Goal: Task Accomplishment & Management: Manage account settings

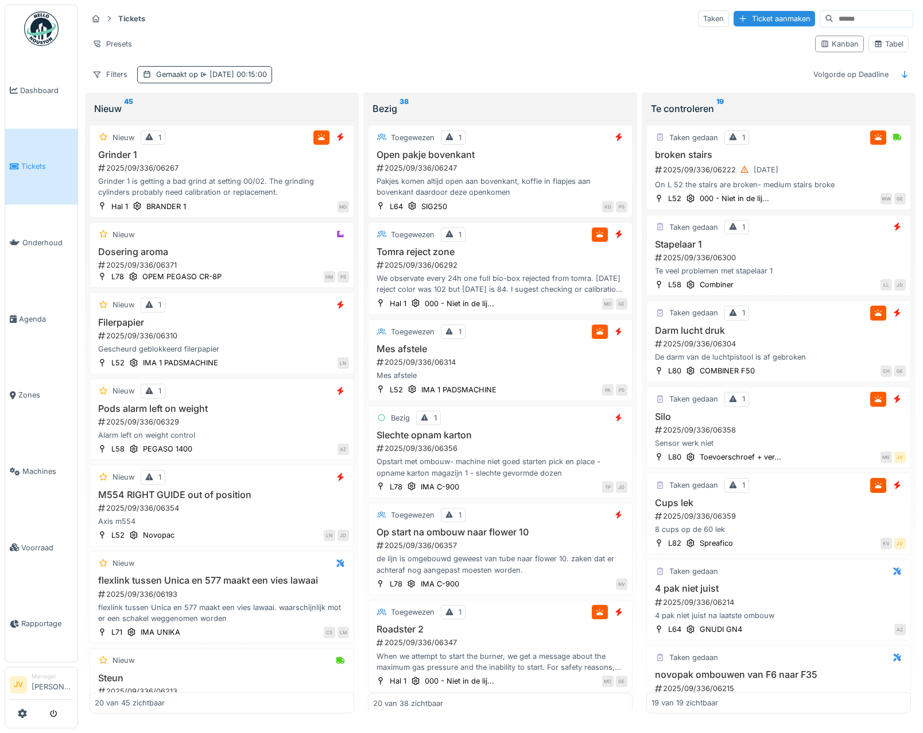
click at [214, 75] on span "[DATE] 00:15:00" at bounding box center [232, 74] width 69 height 9
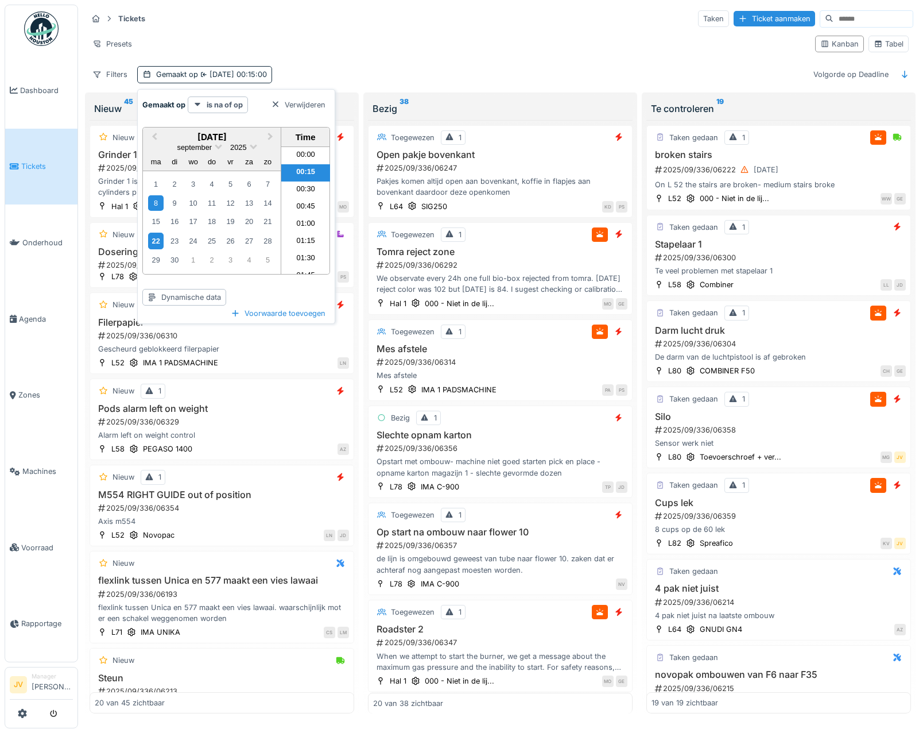
click at [160, 242] on div "22" at bounding box center [156, 241] width 16 height 17
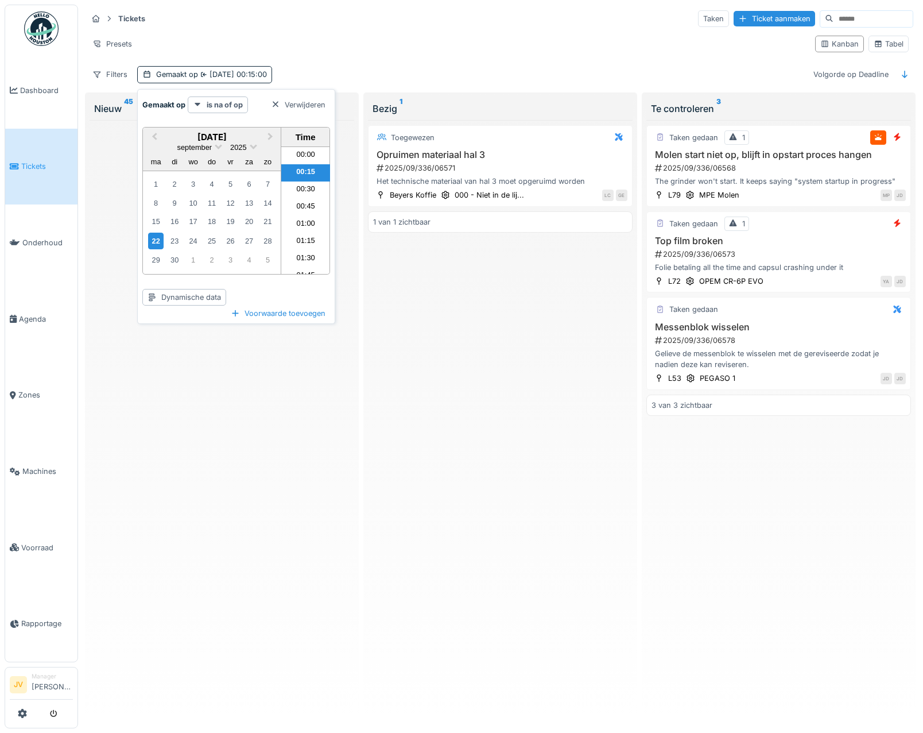
click at [319, 43] on div "Presets" at bounding box center [446, 44] width 719 height 17
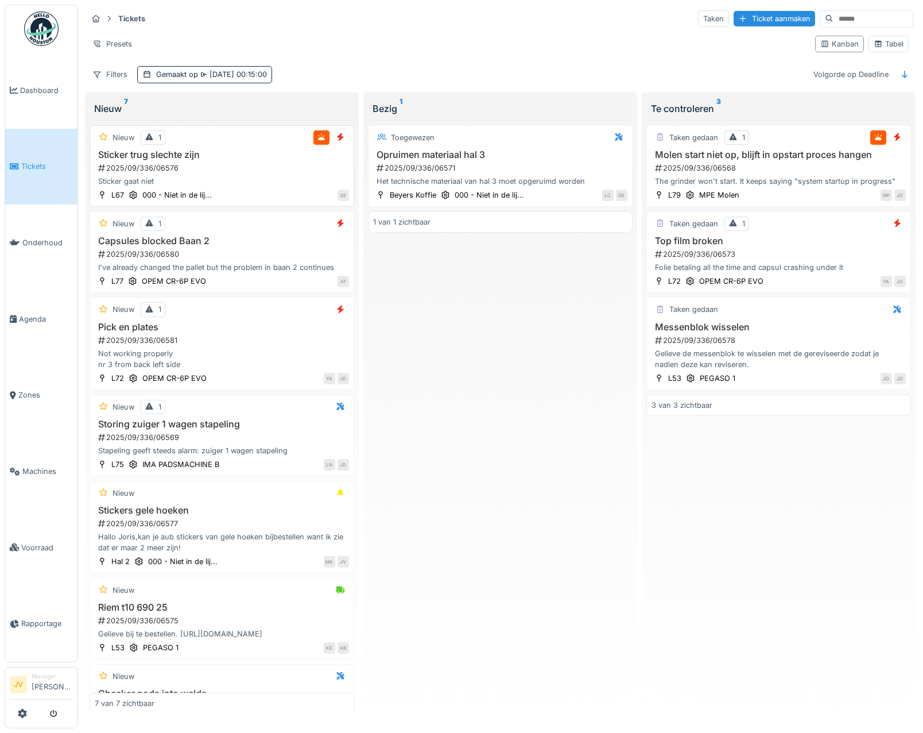
click at [297, 192] on div "EE" at bounding box center [283, 195] width 131 height 12
click at [272, 179] on div "Sticker gaat niet" at bounding box center [222, 181] width 254 height 11
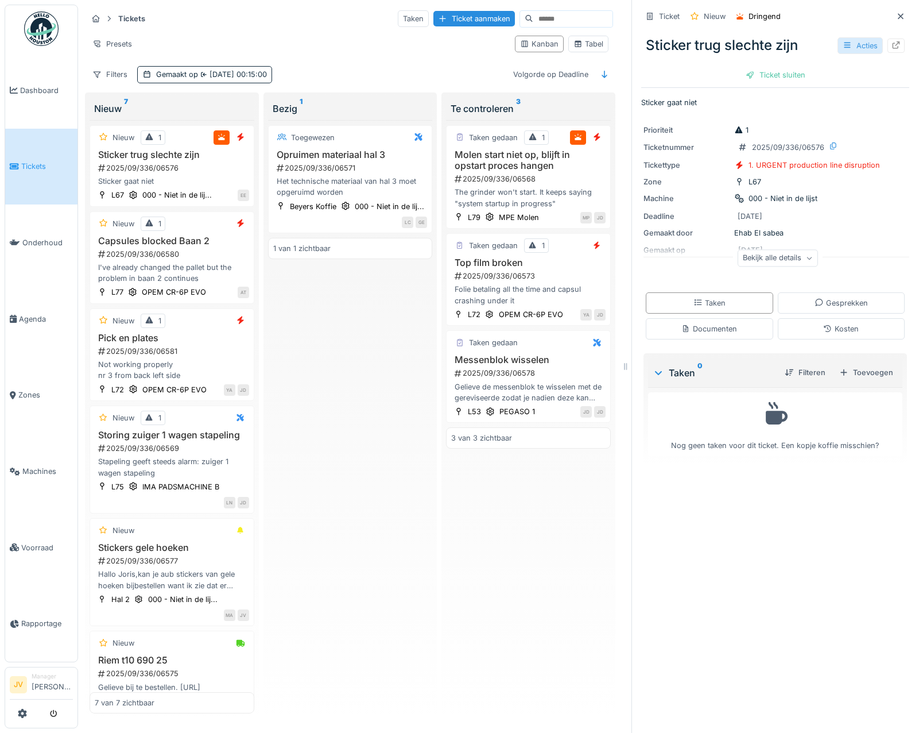
click at [843, 48] on icon at bounding box center [847, 44] width 9 height 7
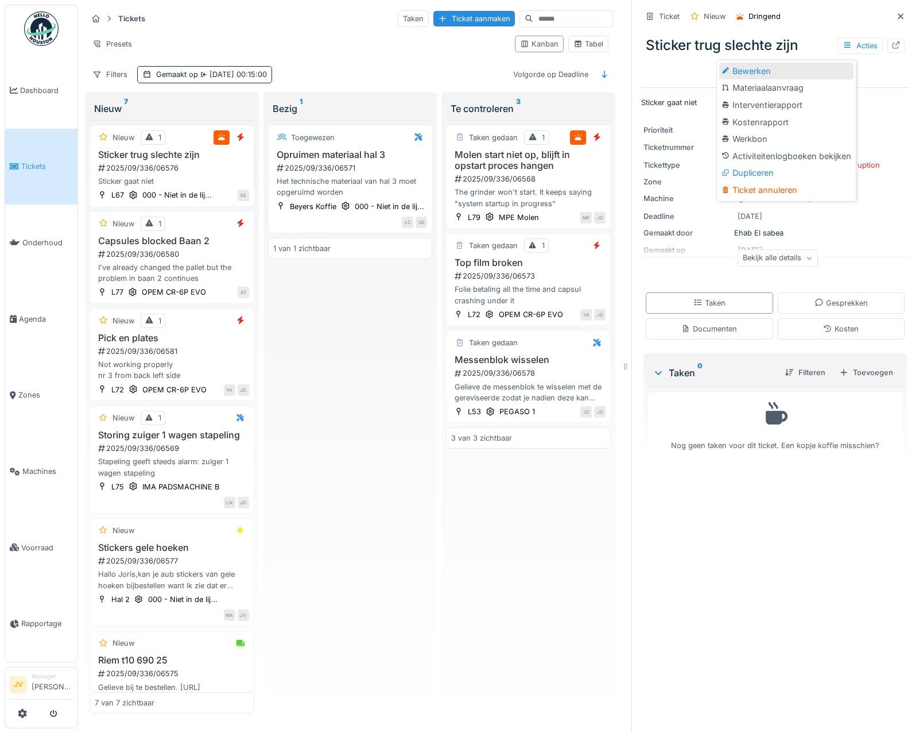
click at [782, 68] on div "Bewerken" at bounding box center [787, 71] width 134 height 17
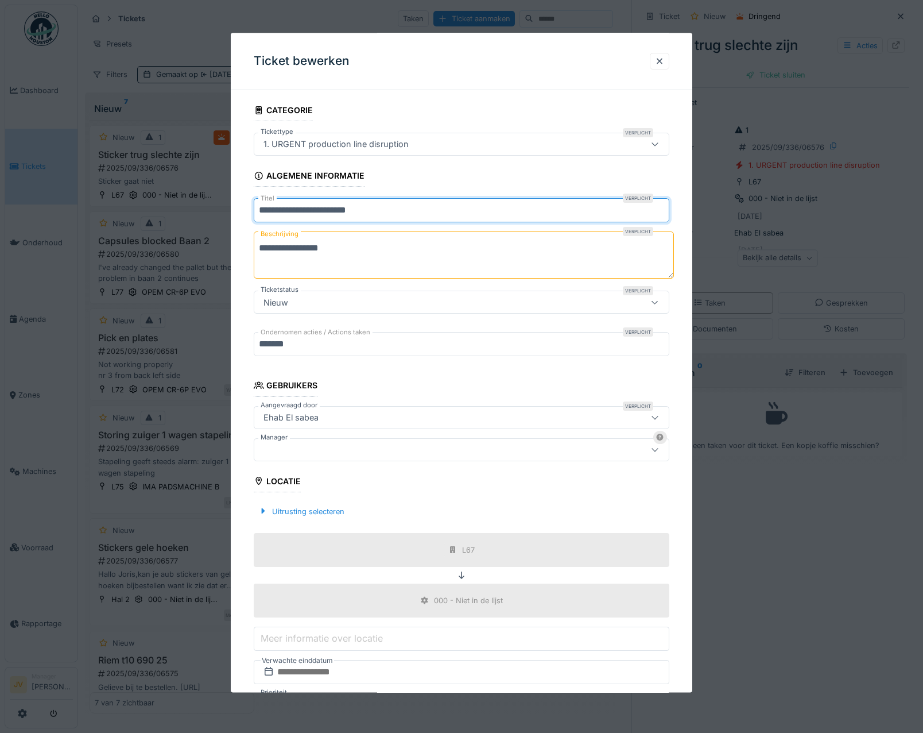
drag, startPoint x: 373, startPoint y: 216, endPoint x: 296, endPoint y: 212, distance: 77.7
click at [298, 212] on input "**********" at bounding box center [462, 211] width 416 height 24
click at [295, 212] on input "**********" at bounding box center [462, 211] width 416 height 24
drag, startPoint x: 372, startPoint y: 211, endPoint x: 293, endPoint y: 213, distance: 78.7
click at [293, 213] on input "**********" at bounding box center [462, 211] width 416 height 24
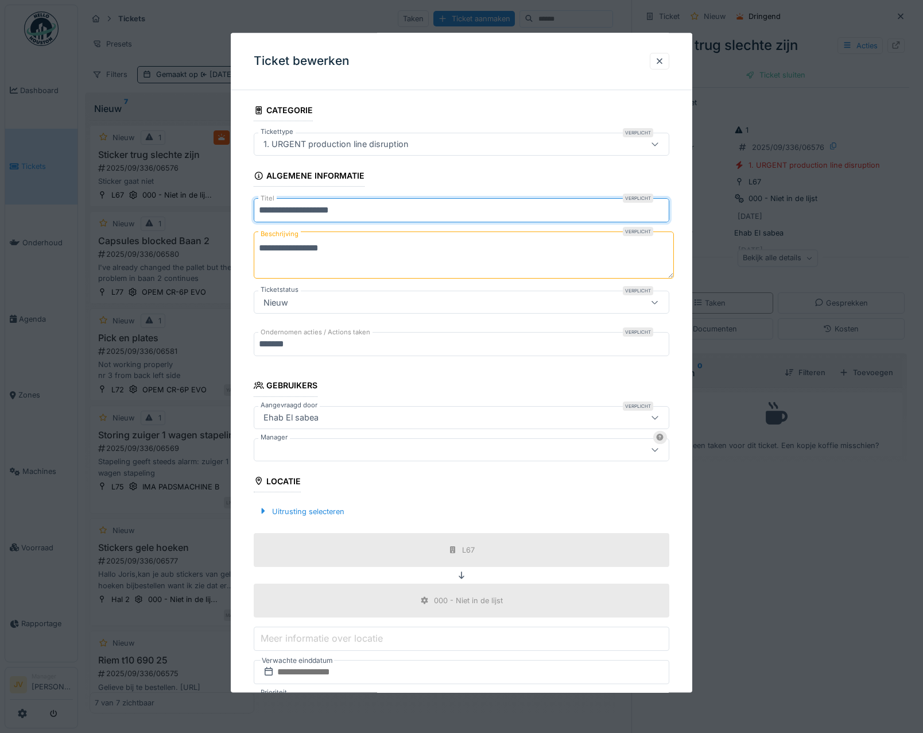
type input "**********"
drag, startPoint x: 361, startPoint y: 246, endPoint x: 223, endPoint y: 232, distance: 139.1
click at [223, 232] on div "**********" at bounding box center [500, 366] width 845 height 733
type textarea "**********"
click at [366, 444] on div at bounding box center [436, 449] width 355 height 13
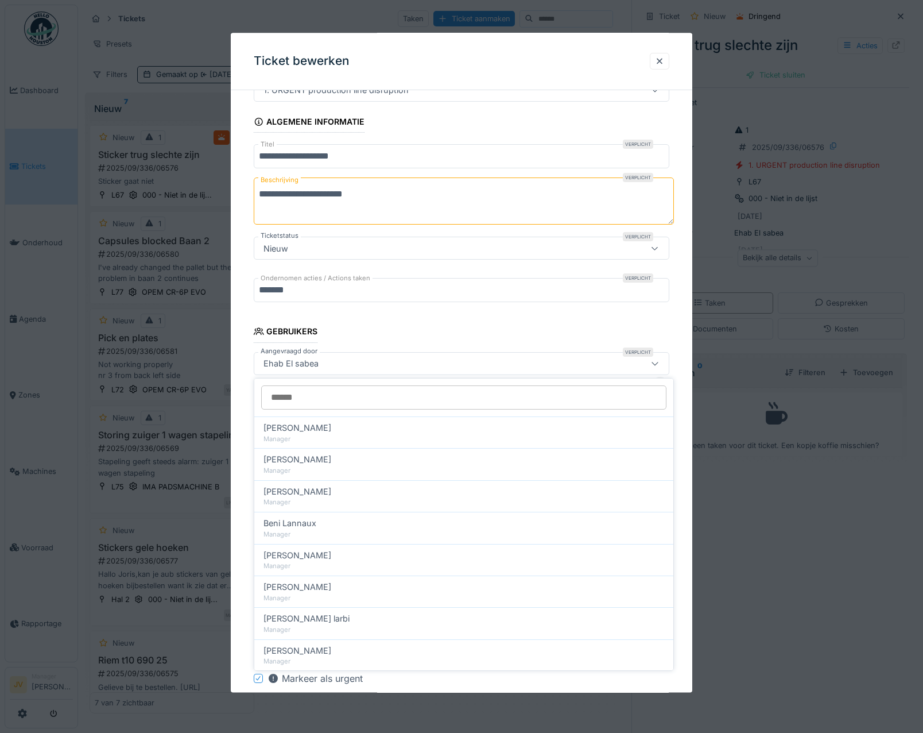
scroll to position [87, 0]
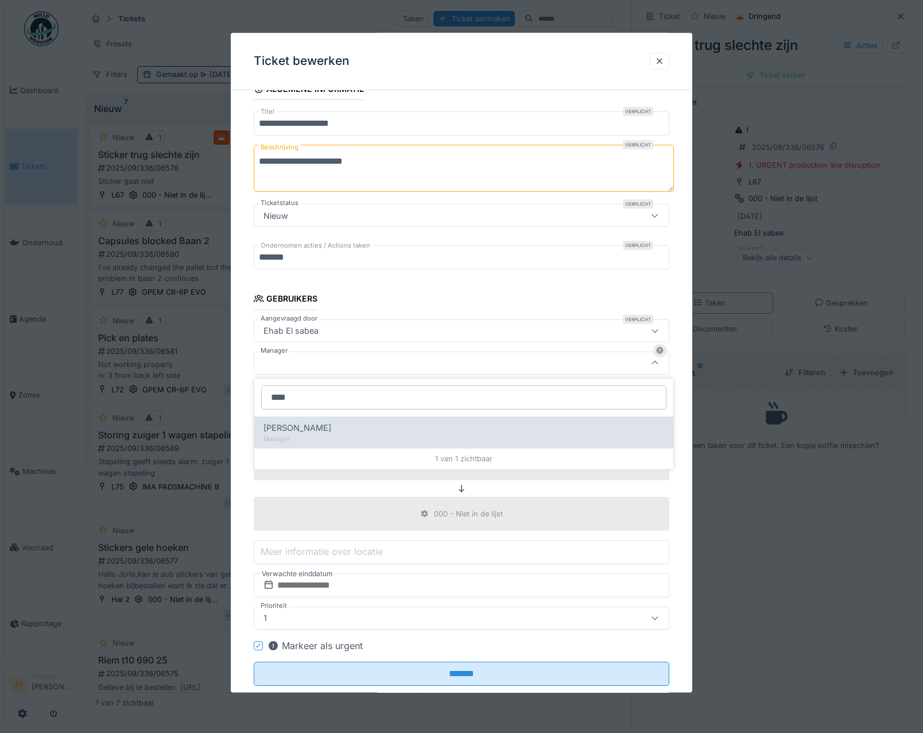
type input "****"
click at [334, 439] on div "Manager" at bounding box center [464, 439] width 401 height 10
type input "****"
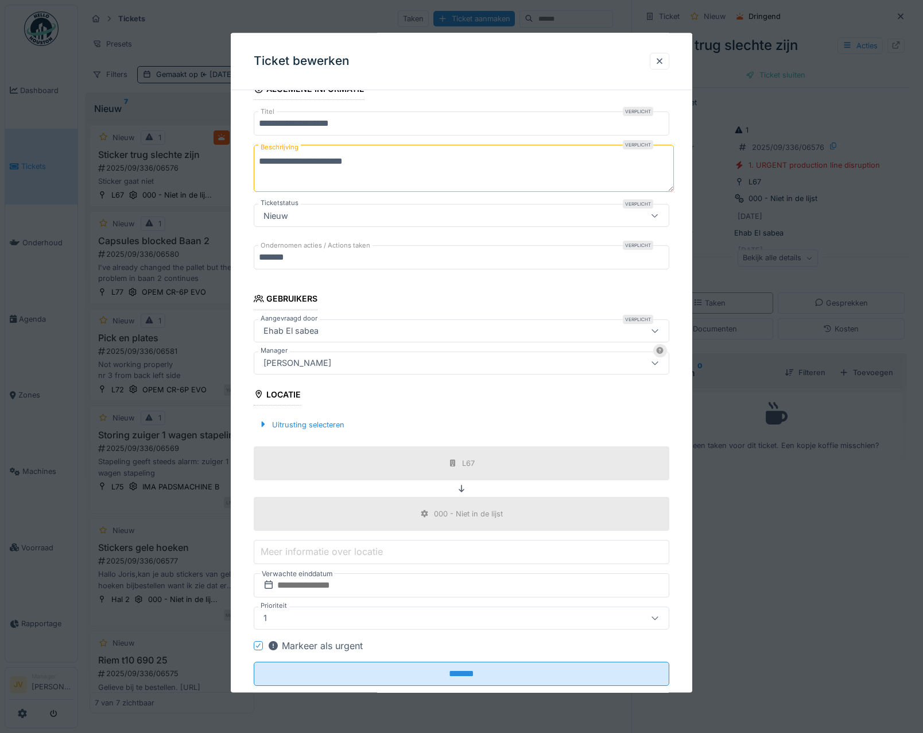
drag, startPoint x: 345, startPoint y: 363, endPoint x: 240, endPoint y: 362, distance: 104.5
click at [240, 362] on div "**********" at bounding box center [462, 365] width 462 height 705
click at [392, 370] on div "[PERSON_NAME]" at bounding box center [462, 362] width 416 height 23
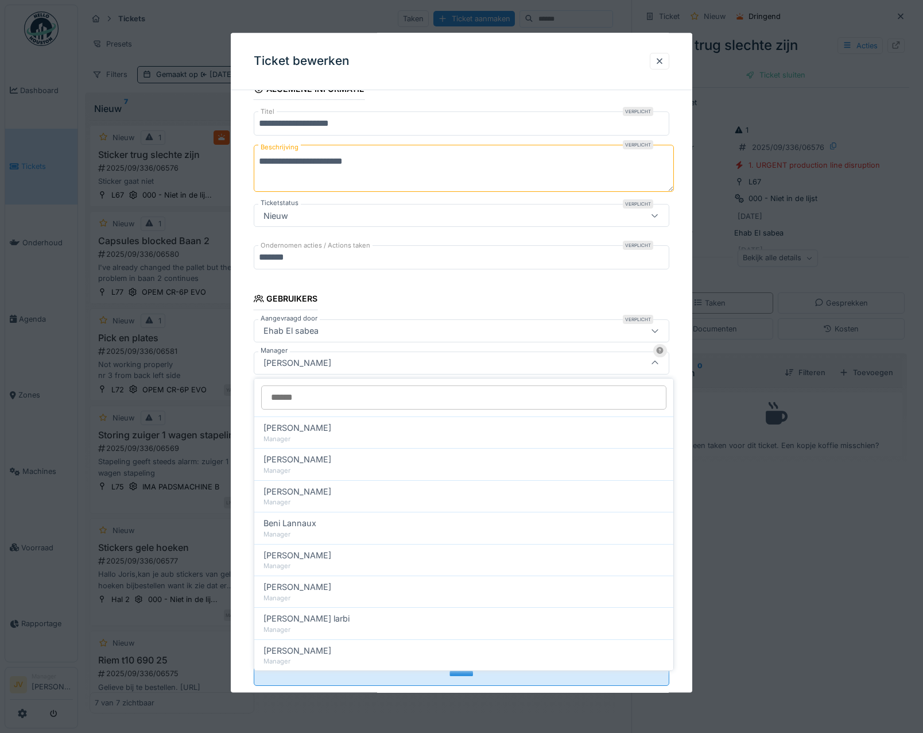
click at [355, 366] on div "[PERSON_NAME]" at bounding box center [436, 363] width 355 height 13
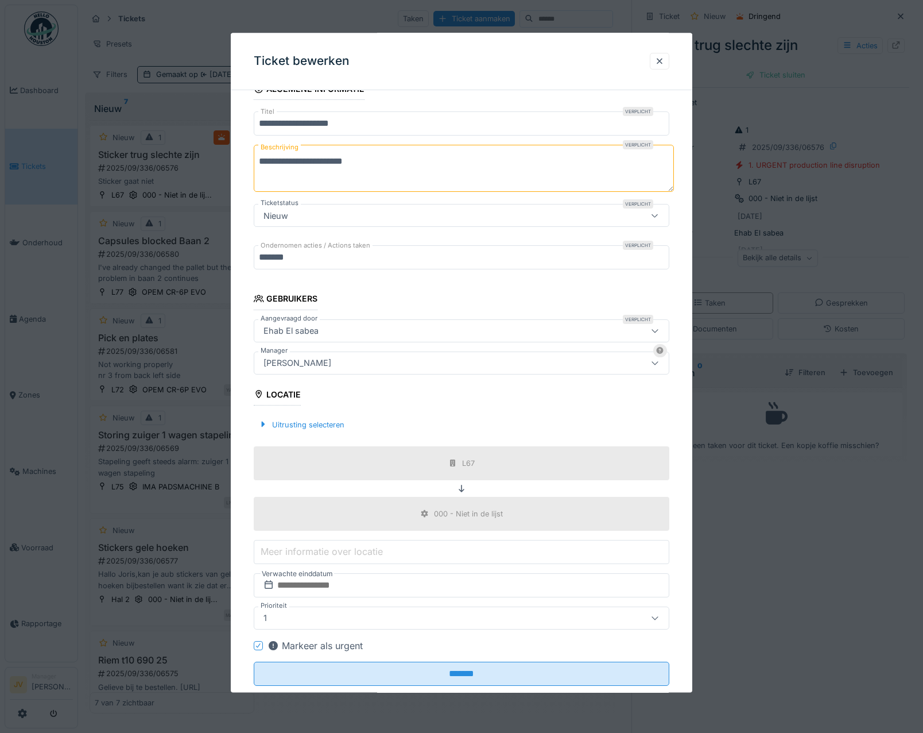
click at [355, 366] on div "[PERSON_NAME]" at bounding box center [436, 363] width 355 height 13
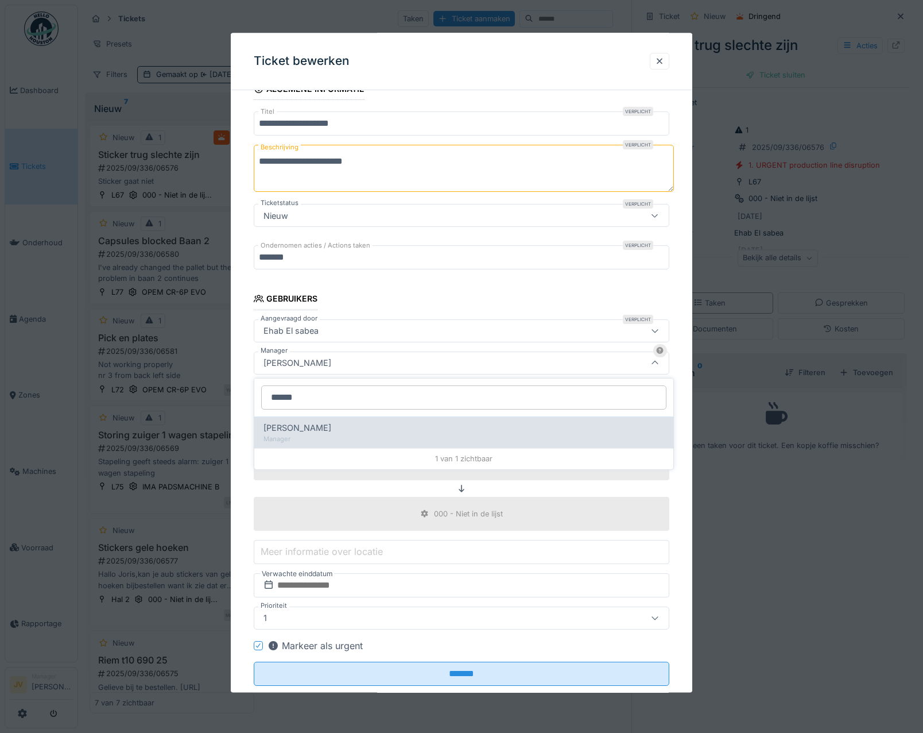
type input "******"
click at [342, 433] on div "[PERSON_NAME]" at bounding box center [464, 427] width 401 height 13
type input "****"
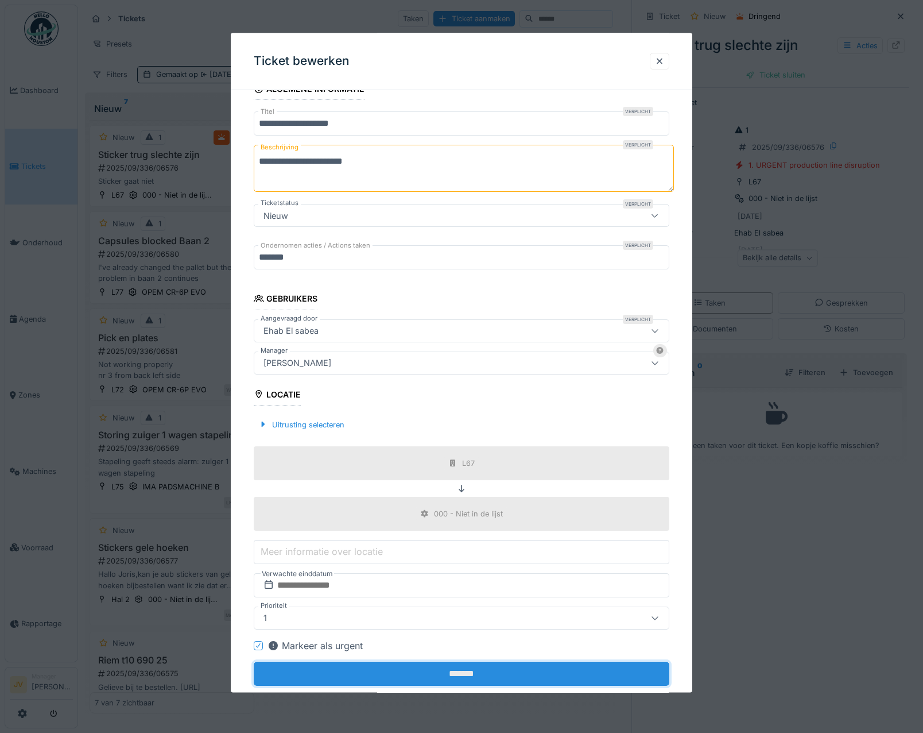
click at [470, 679] on input "*******" at bounding box center [462, 674] width 416 height 24
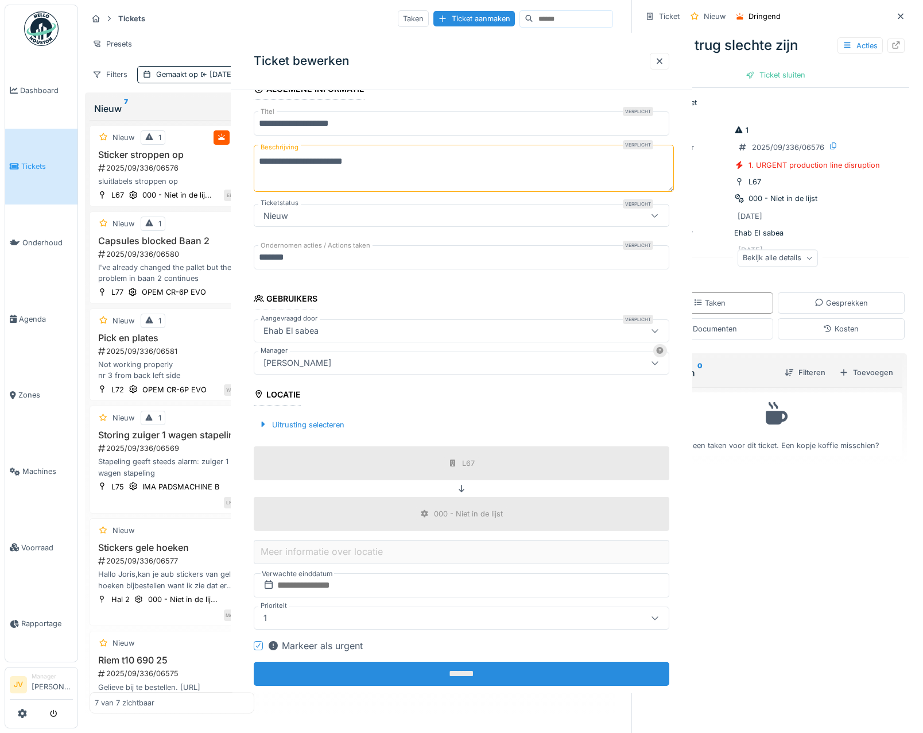
scroll to position [0, 0]
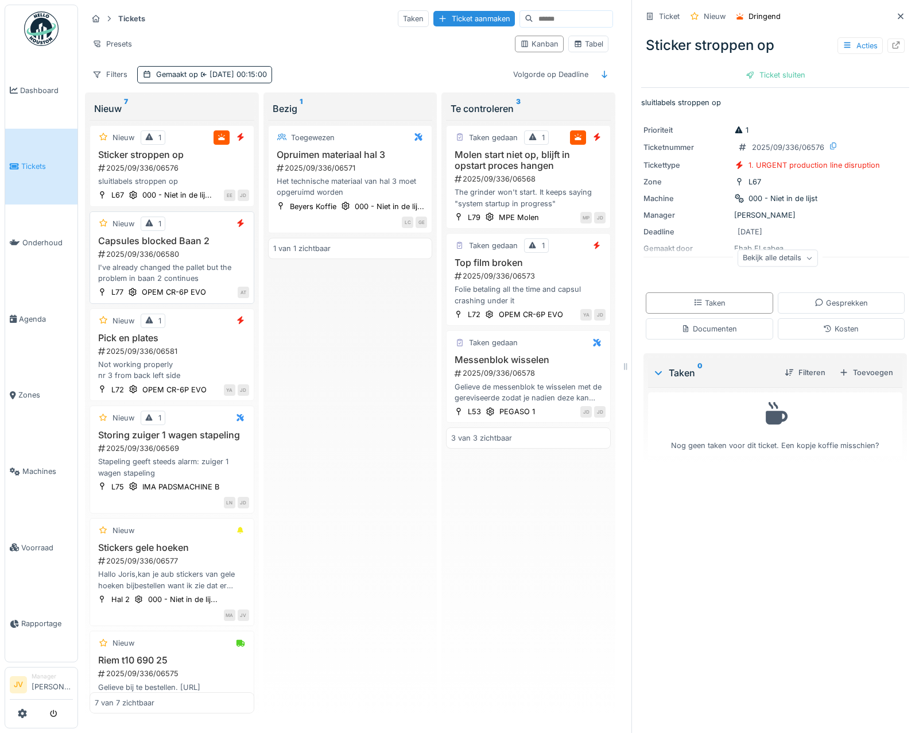
click at [225, 262] on div "Capsules blocked Baan 2 2025/09/336/06580 I've already changed the pallet but t…" at bounding box center [172, 259] width 154 height 49
click at [838, 47] on div "Acties" at bounding box center [860, 45] width 45 height 17
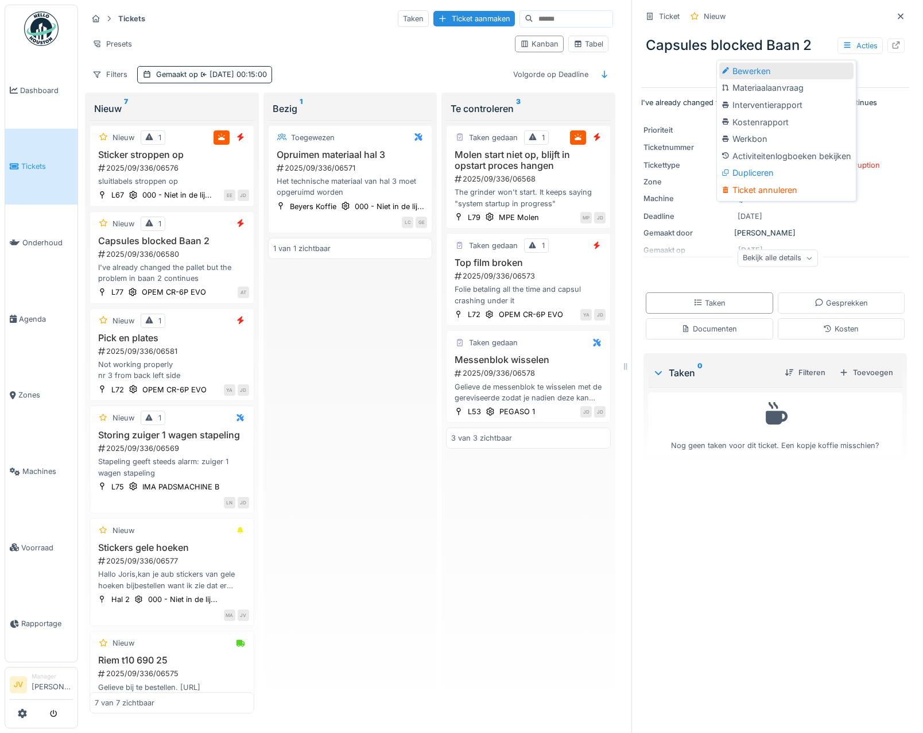
click at [780, 75] on div "Bewerken" at bounding box center [787, 71] width 134 height 17
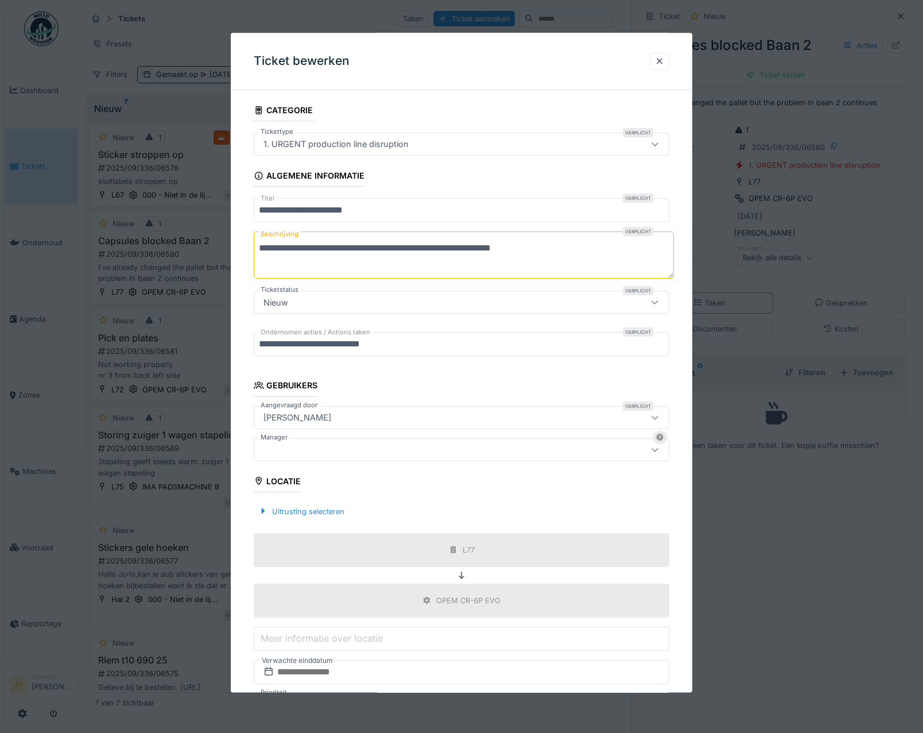
click at [304, 444] on div at bounding box center [436, 449] width 355 height 13
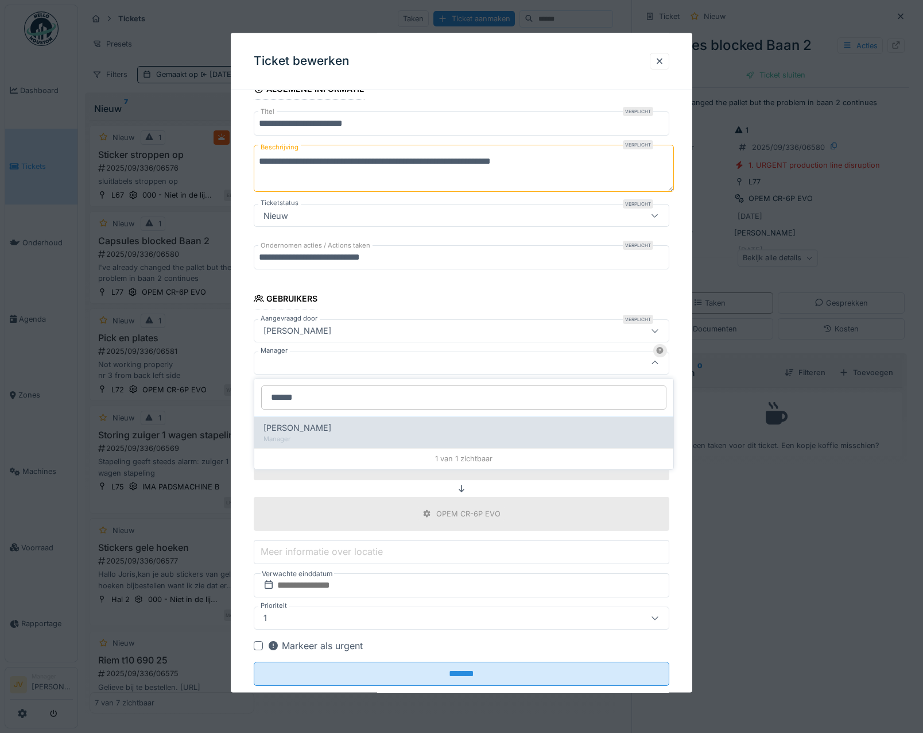
type input "******"
click at [318, 431] on div "[PERSON_NAME]" at bounding box center [464, 427] width 401 height 13
type input "****"
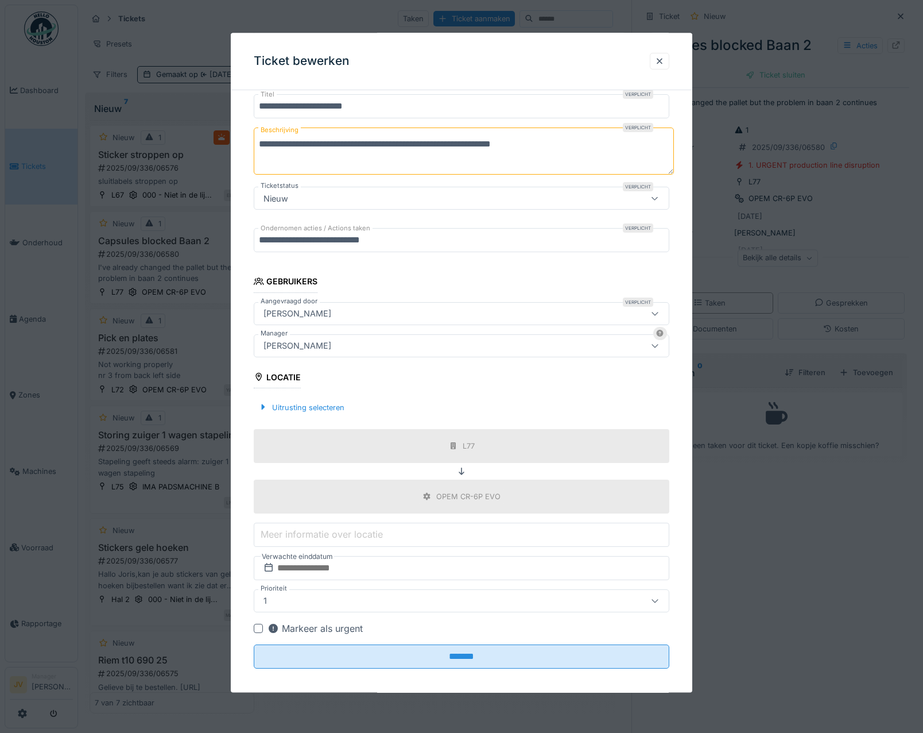
scroll to position [113, 0]
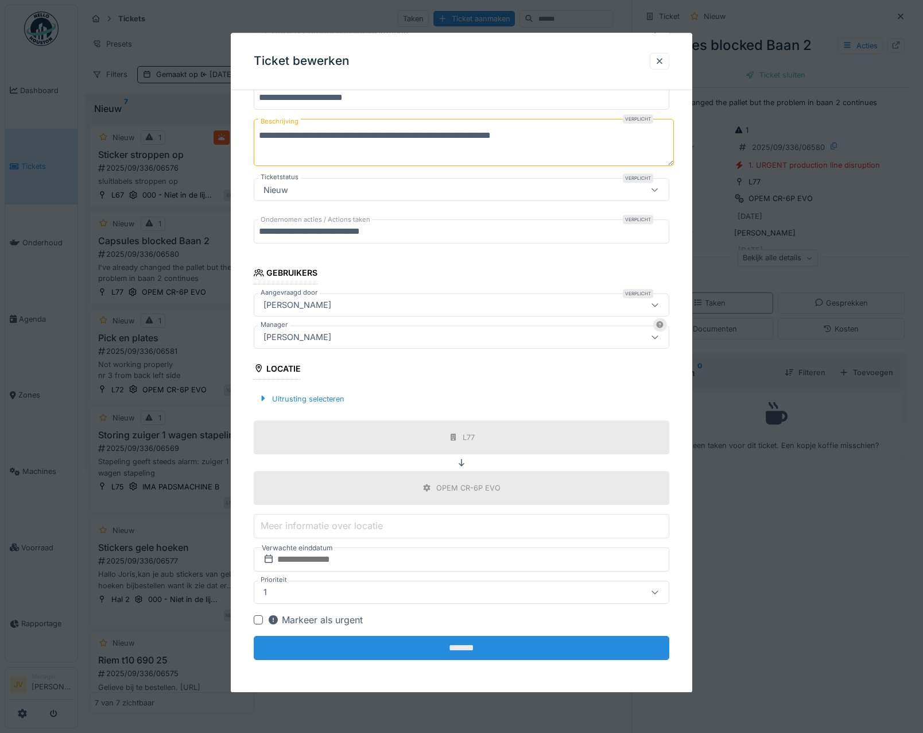
click at [465, 649] on input "*******" at bounding box center [462, 648] width 416 height 24
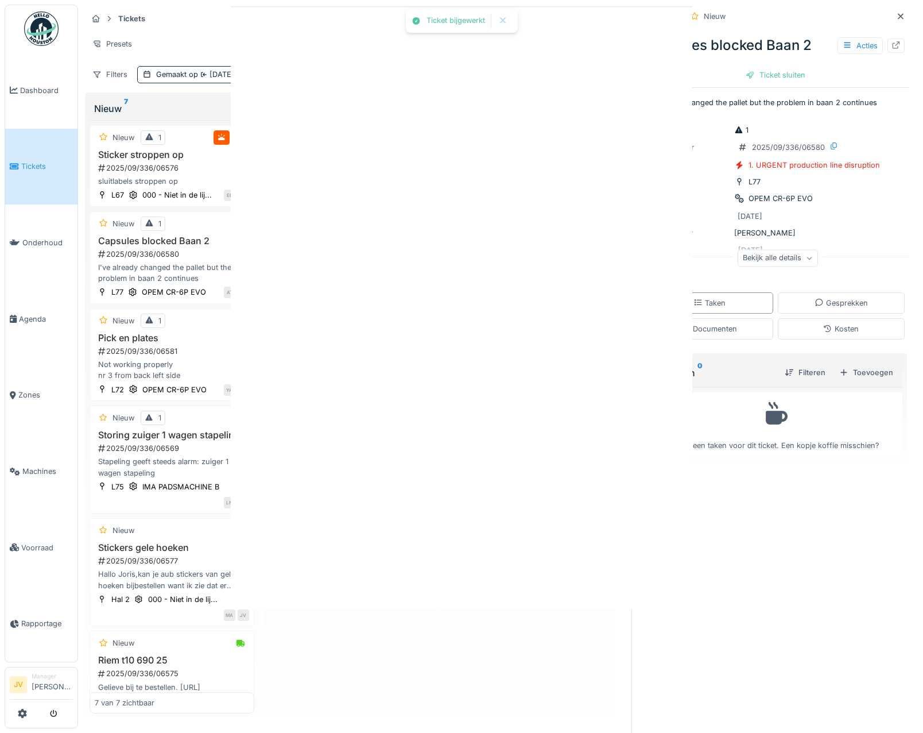
scroll to position [0, 0]
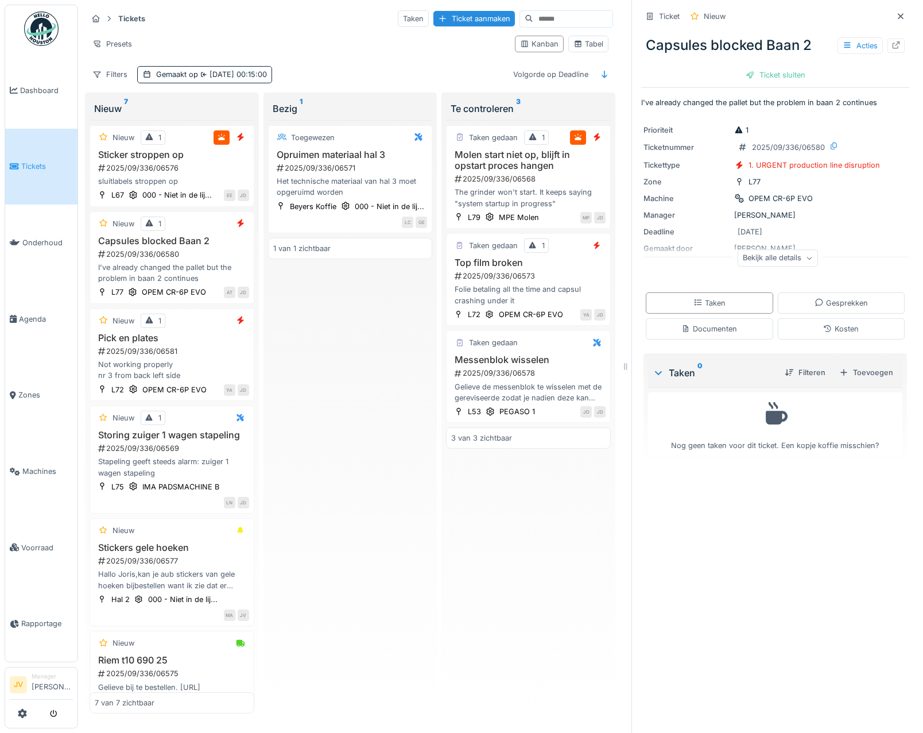
click at [896, 17] on icon at bounding box center [900, 16] width 9 height 7
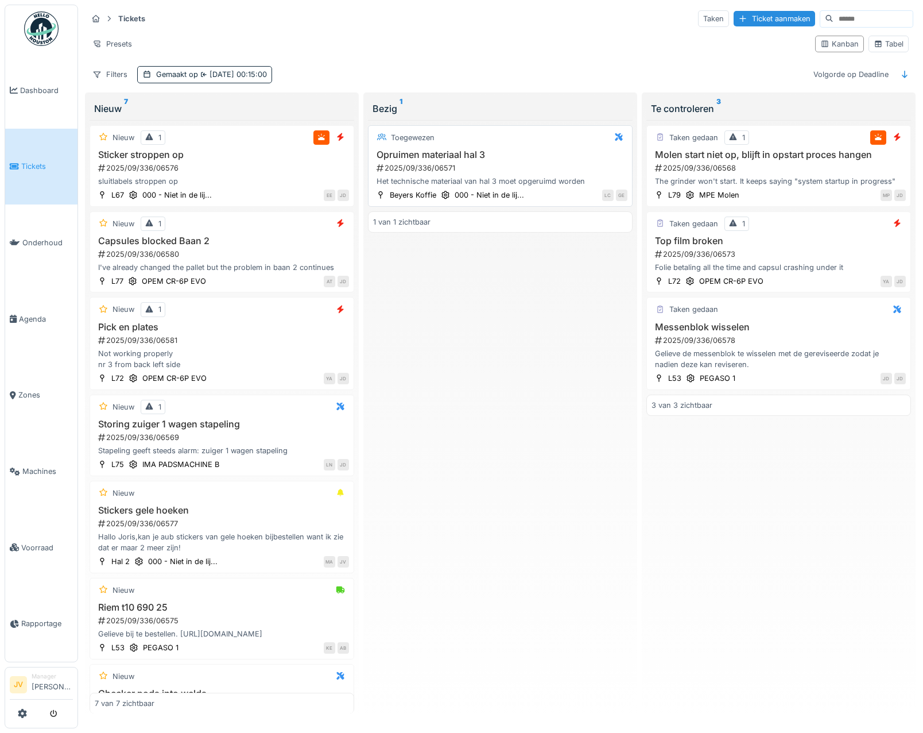
click at [543, 150] on h3 "Opruimen materiaal hal 3" at bounding box center [500, 154] width 254 height 11
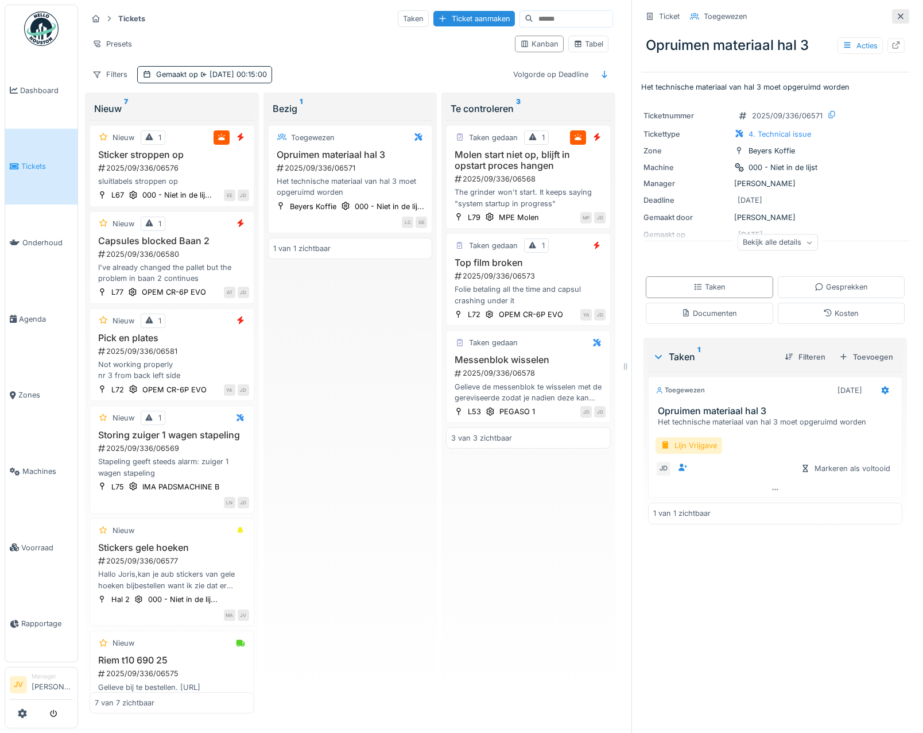
click at [892, 18] on div at bounding box center [900, 16] width 17 height 14
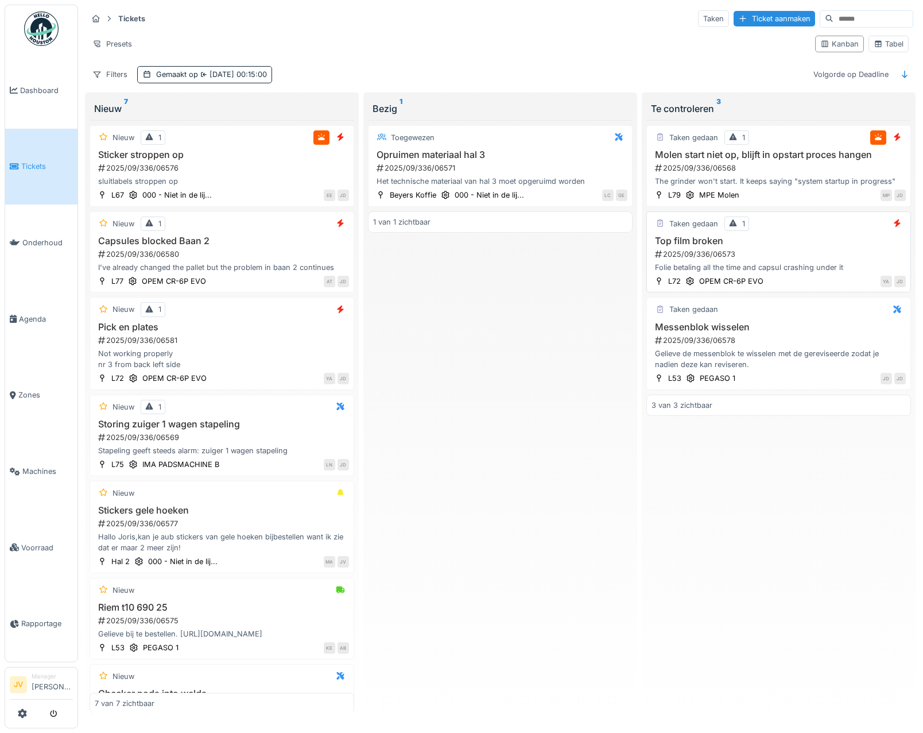
click at [852, 245] on h3 "Top film broken" at bounding box center [779, 240] width 254 height 11
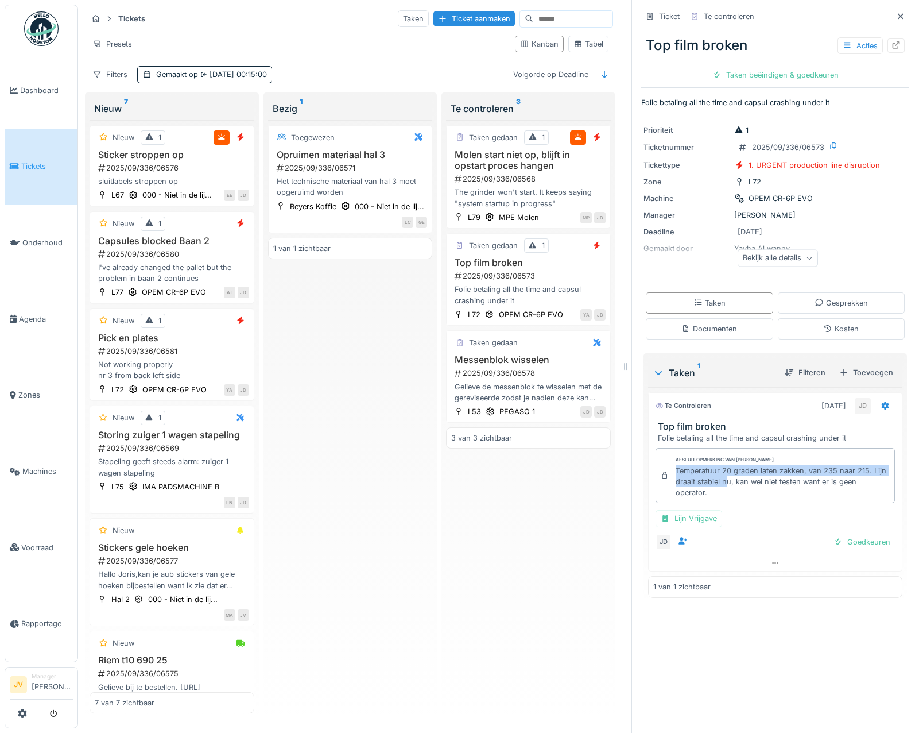
drag, startPoint x: 667, startPoint y: 473, endPoint x: 730, endPoint y: 478, distance: 63.4
click at [730, 478] on div "Temperatuur 20 graden laten zakken, van 235 naar 215. Lijn draait stabiel nu, k…" at bounding box center [783, 481] width 214 height 33
click at [734, 479] on div "Temperatuur 20 graden laten zakken, van 235 naar 215. Lijn draait stabiel nu, k…" at bounding box center [783, 481] width 214 height 33
drag, startPoint x: 736, startPoint y: 480, endPoint x: 667, endPoint y: 473, distance: 69.8
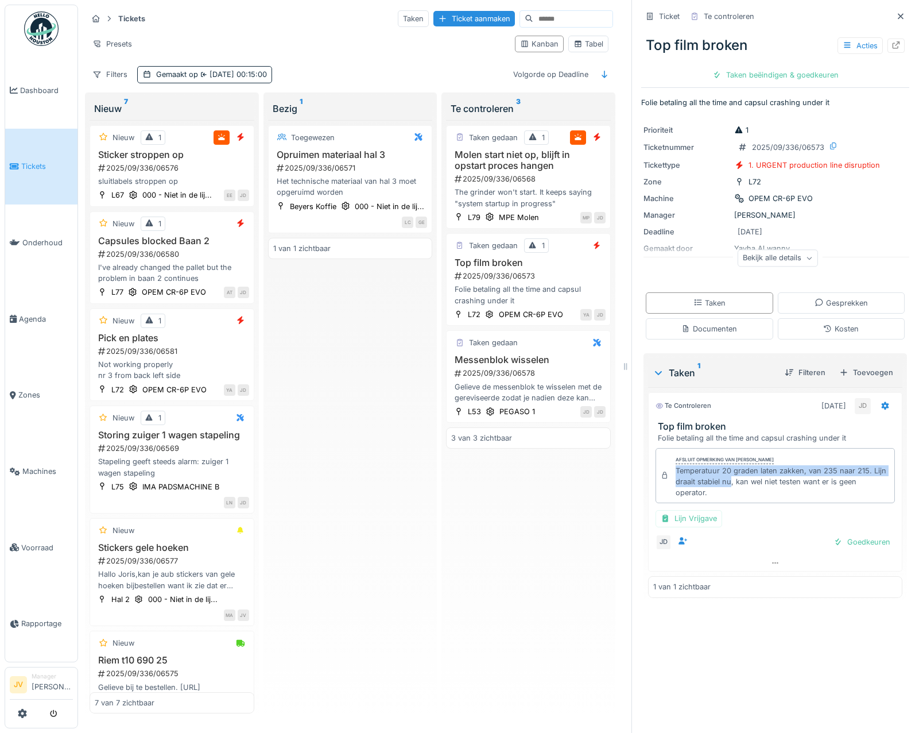
click at [667, 473] on div "Afsluit opmerking van Jasper De wit Temperatuur 20 graden laten zakken, van 235…" at bounding box center [775, 476] width 239 height 56
copy div "Temperatuur 20 graden laten zakken, van 235 naar 215. Lijn draait stabiel nu"
click at [200, 343] on h3 "Pick en plates" at bounding box center [172, 337] width 154 height 11
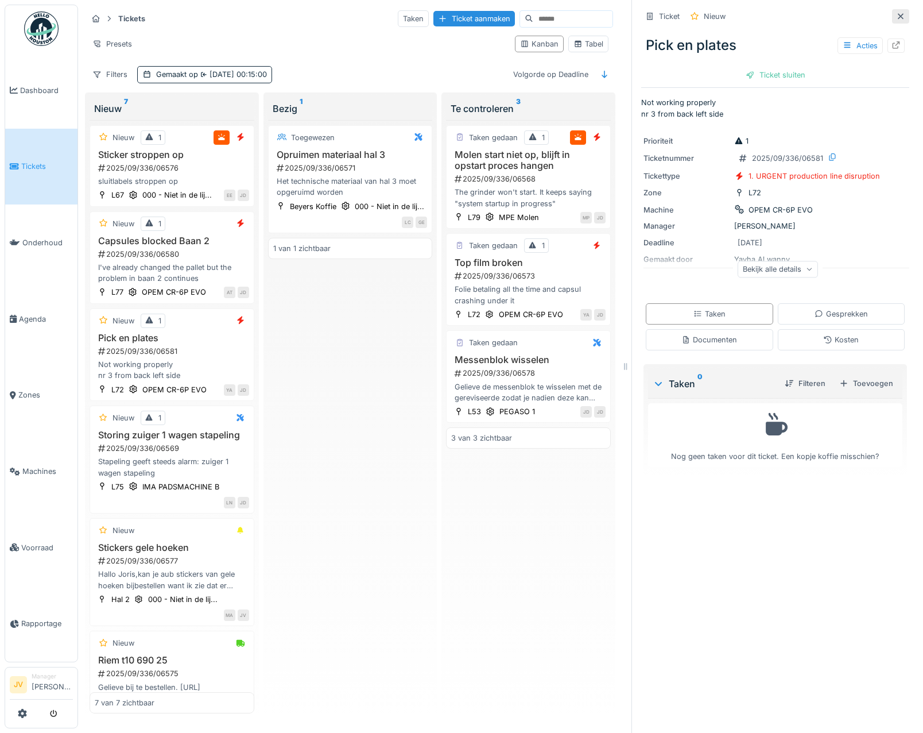
click at [896, 20] on div at bounding box center [900, 16] width 9 height 11
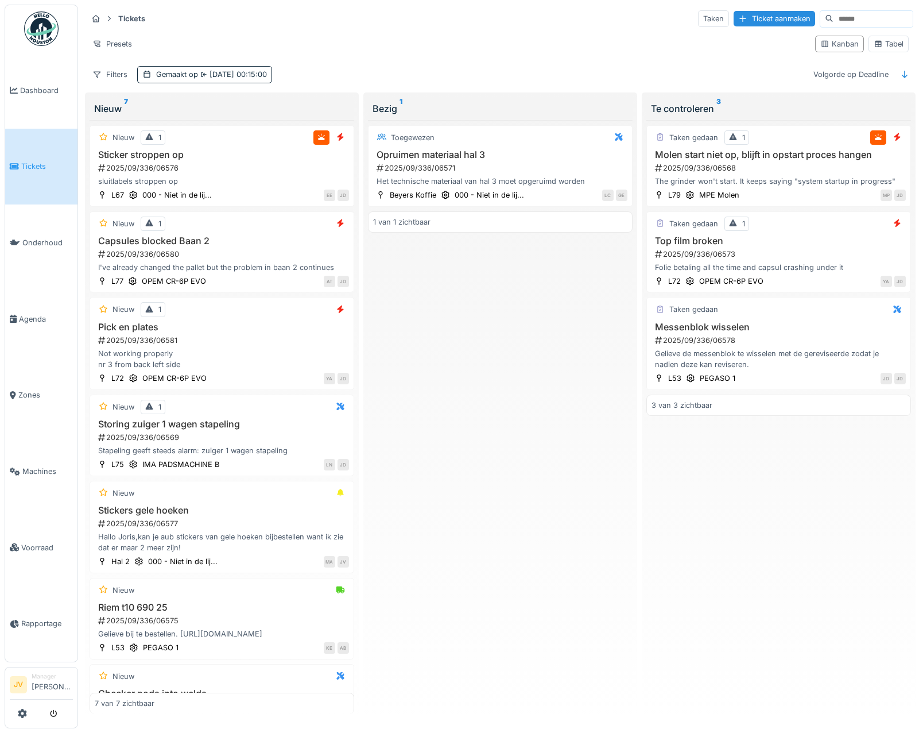
scroll to position [3, 0]
click at [291, 171] on div "Sticker stroppen op 2025/09/336/06576 sluitlabels stroppen op" at bounding box center [222, 168] width 254 height 38
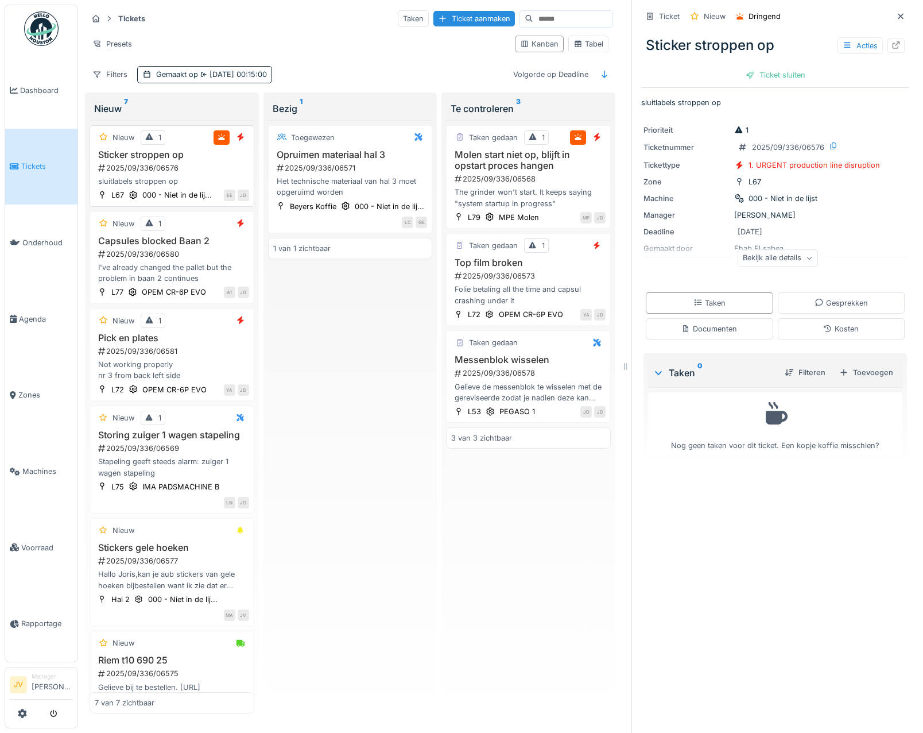
click at [222, 195] on div "L67 000 - Niet in de lij... EE JD" at bounding box center [172, 195] width 154 height 12
click at [216, 169] on div "2025/09/336/06576" at bounding box center [173, 168] width 152 height 11
click at [574, 44] on icon at bounding box center [578, 43] width 9 height 7
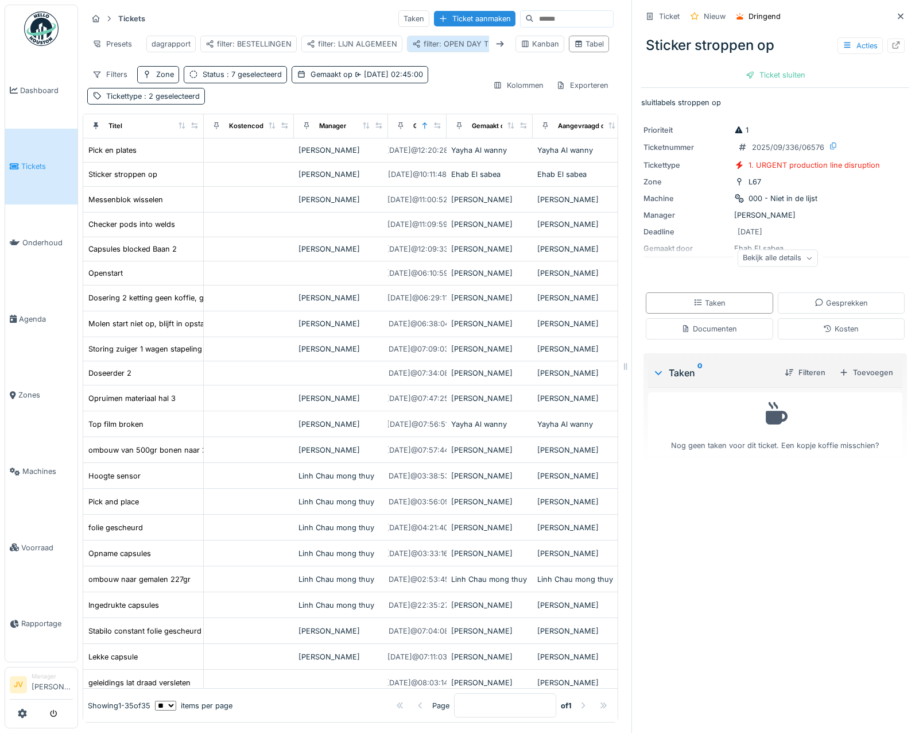
click at [444, 43] on div "filter: OPEN DAY TICKETS" at bounding box center [463, 43] width 102 height 11
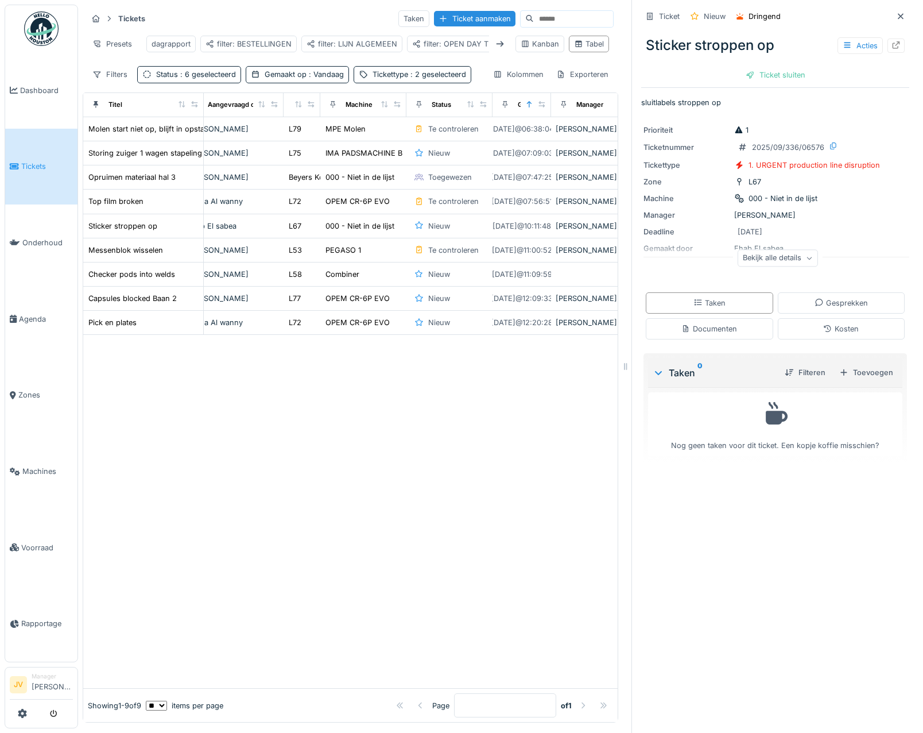
scroll to position [0, 161]
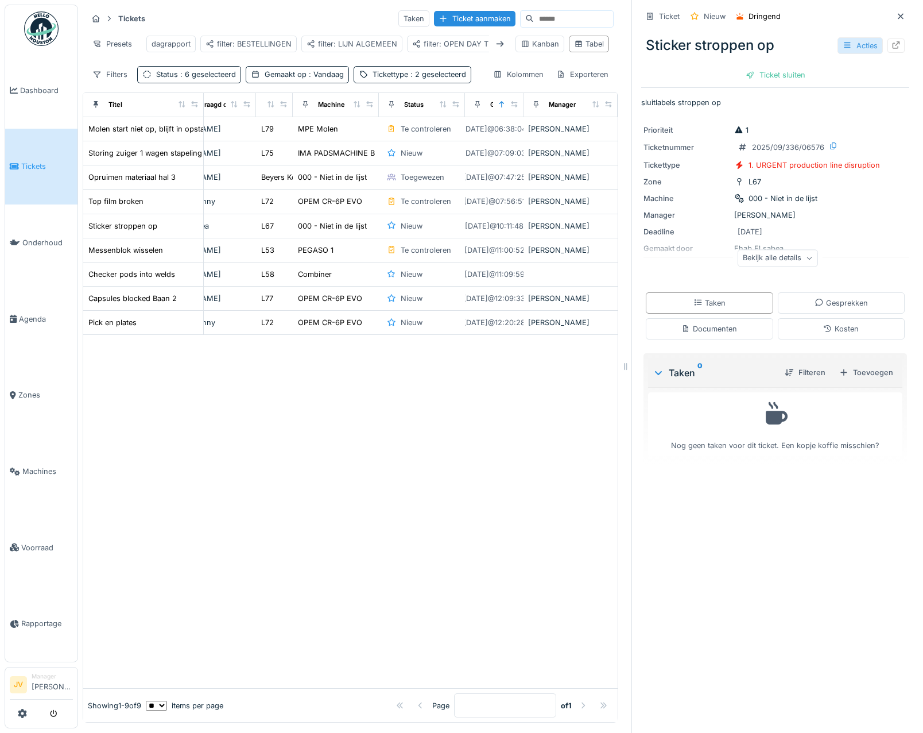
click at [850, 40] on div "Acties" at bounding box center [860, 45] width 45 height 17
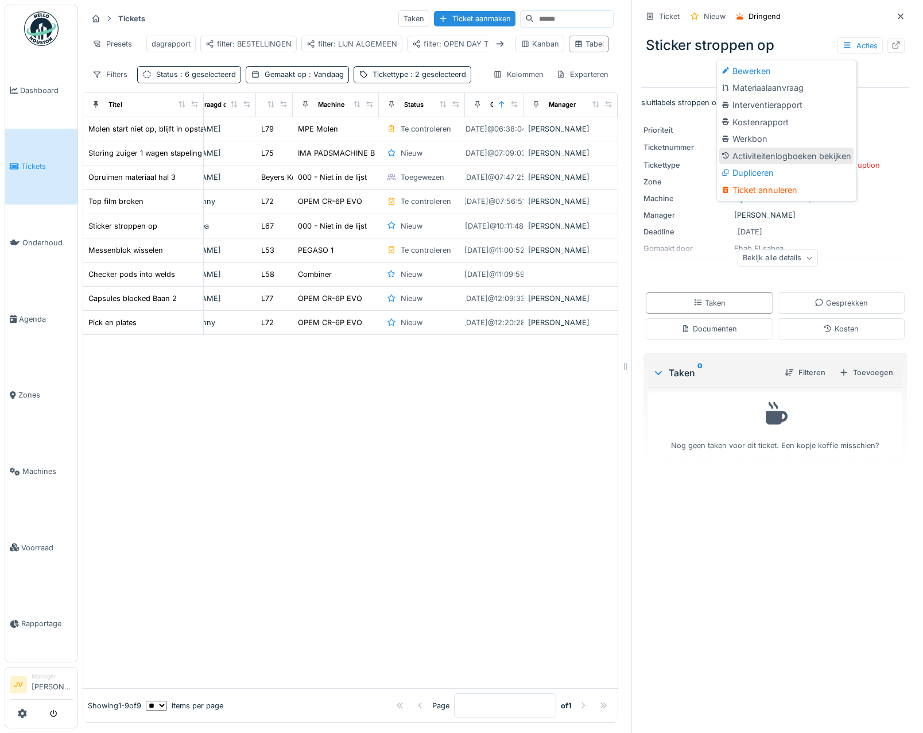
click at [811, 151] on div "Activiteitenlogboeken bekijken" at bounding box center [787, 156] width 134 height 17
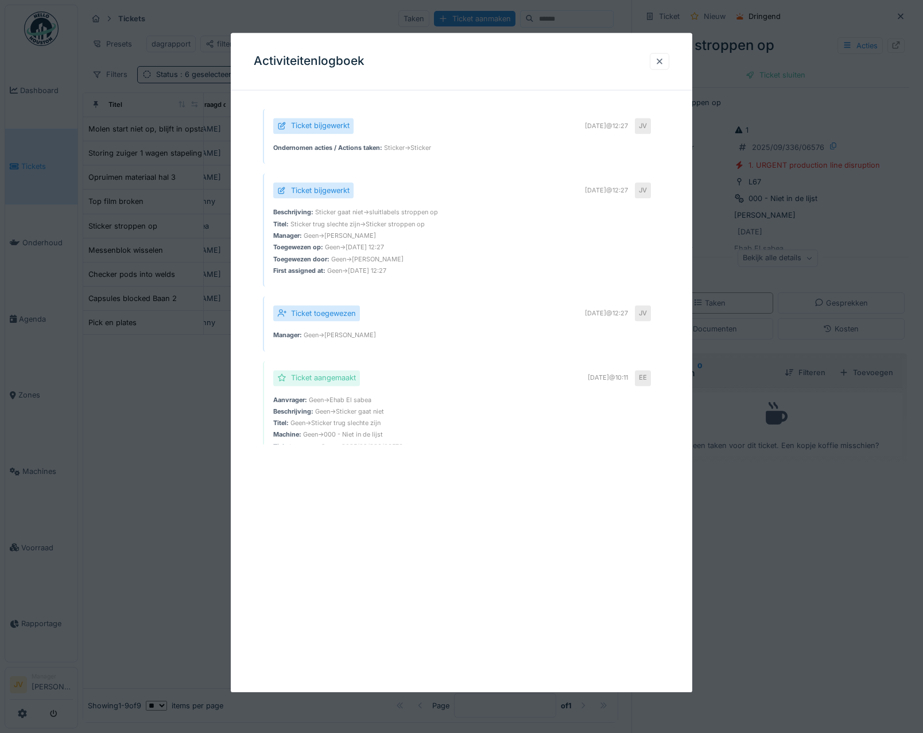
click at [664, 58] on div at bounding box center [659, 61] width 9 height 11
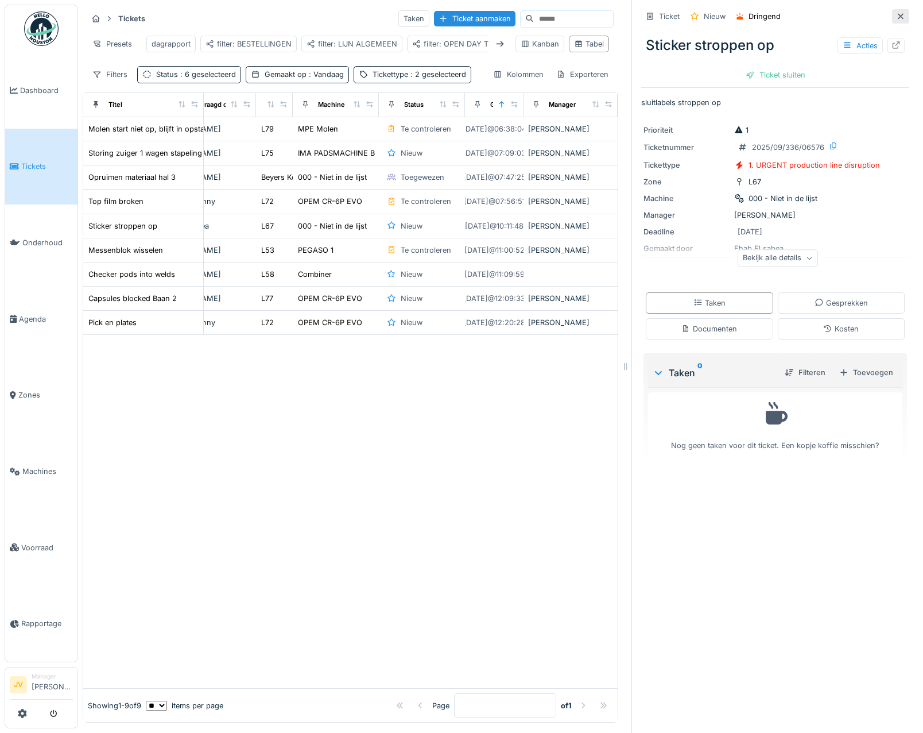
click at [896, 13] on icon at bounding box center [900, 16] width 9 height 7
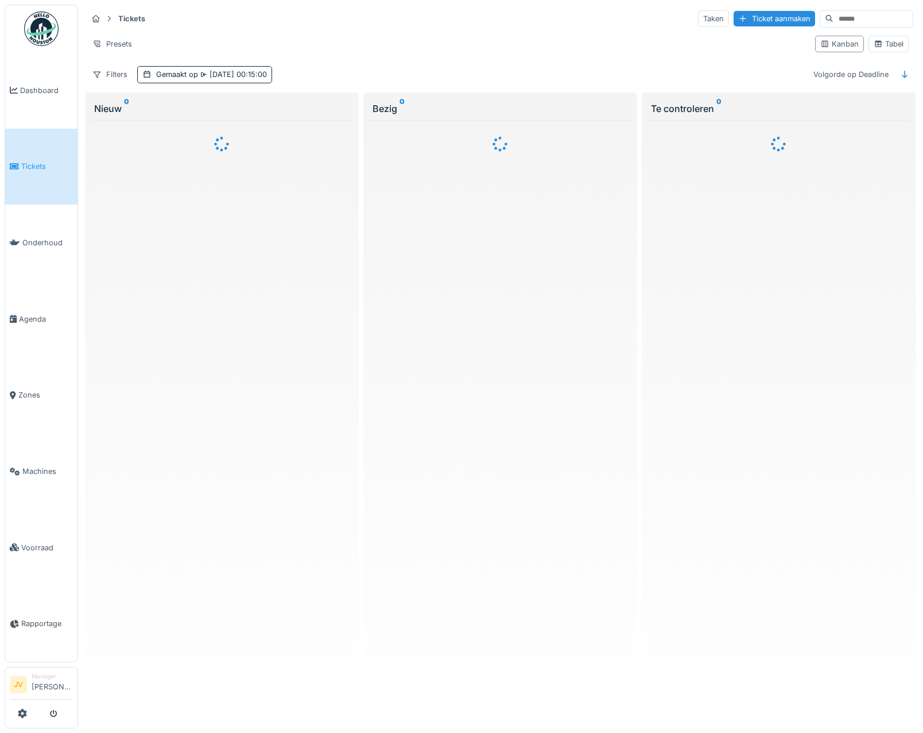
scroll to position [3, 0]
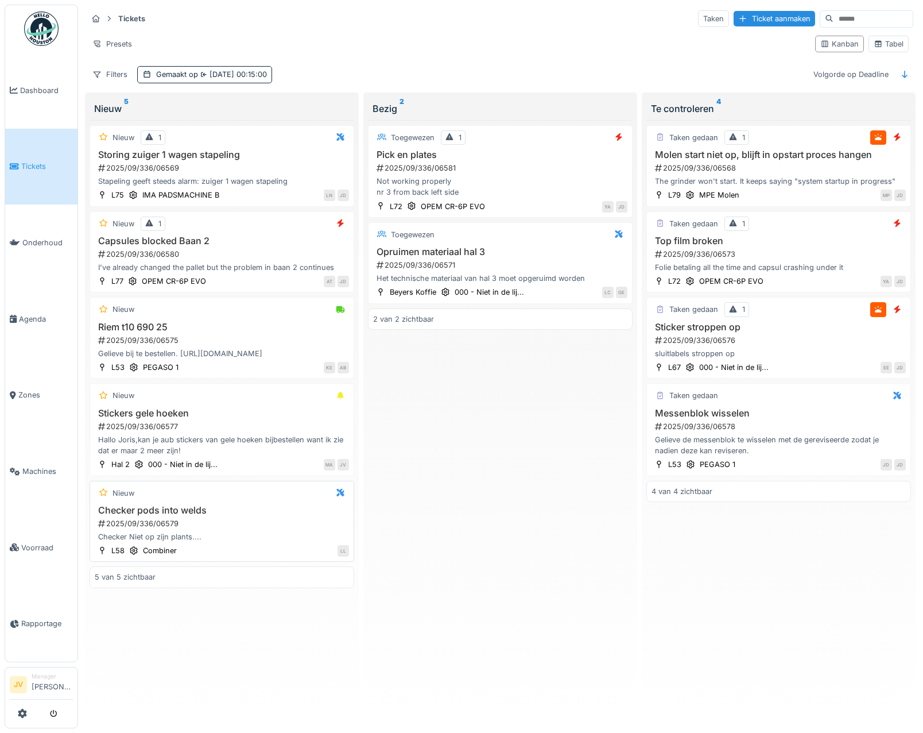
click at [312, 525] on div "Checker pods into welds 2025/09/336/06579 Checker Niet op zijn plants...." at bounding box center [222, 524] width 254 height 38
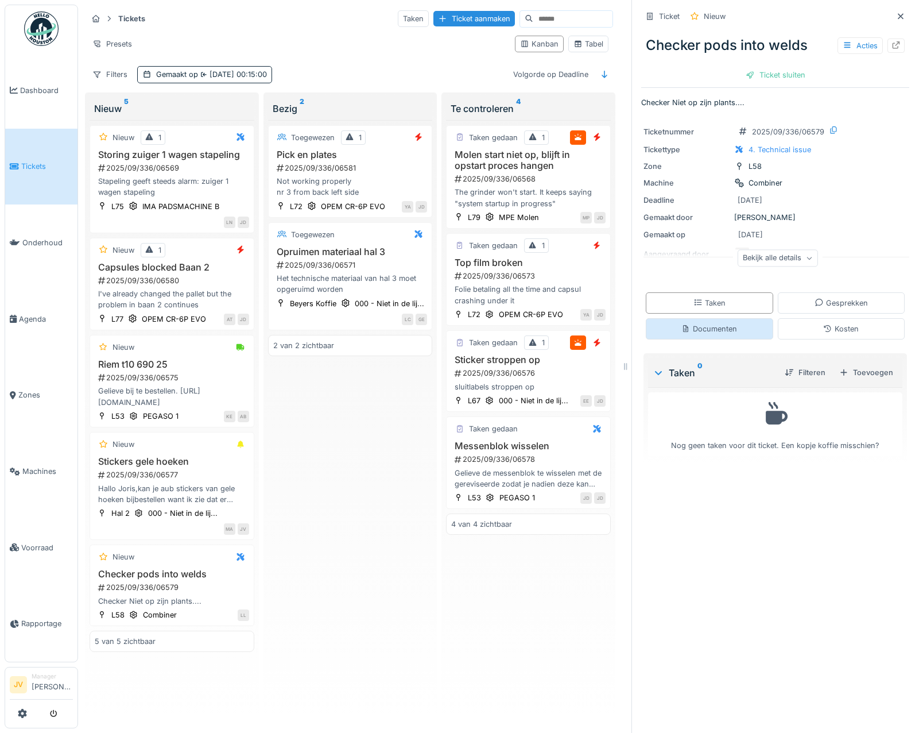
click at [703, 334] on div "Documenten" at bounding box center [709, 328] width 127 height 21
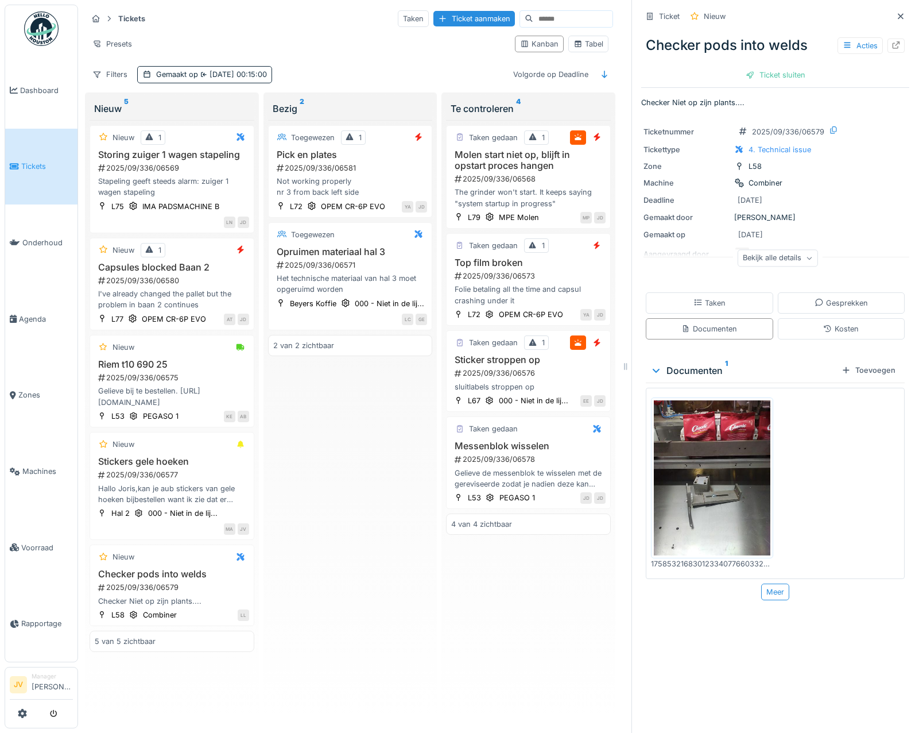
click at [731, 430] on img at bounding box center [712, 477] width 117 height 155
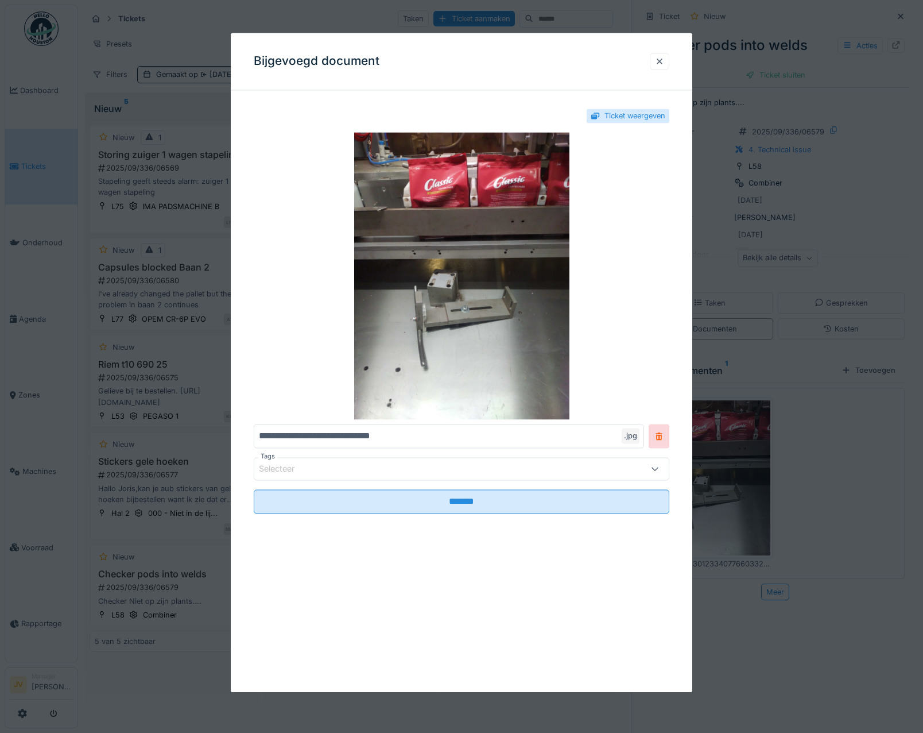
click at [660, 63] on div at bounding box center [659, 61] width 9 height 11
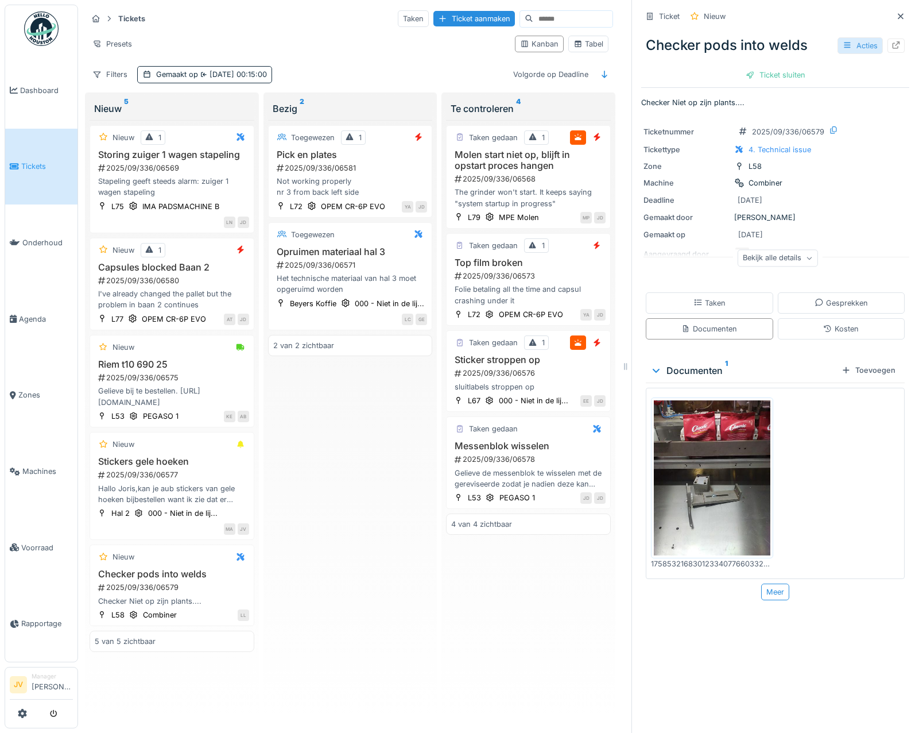
click at [844, 42] on icon at bounding box center [847, 45] width 6 height 6
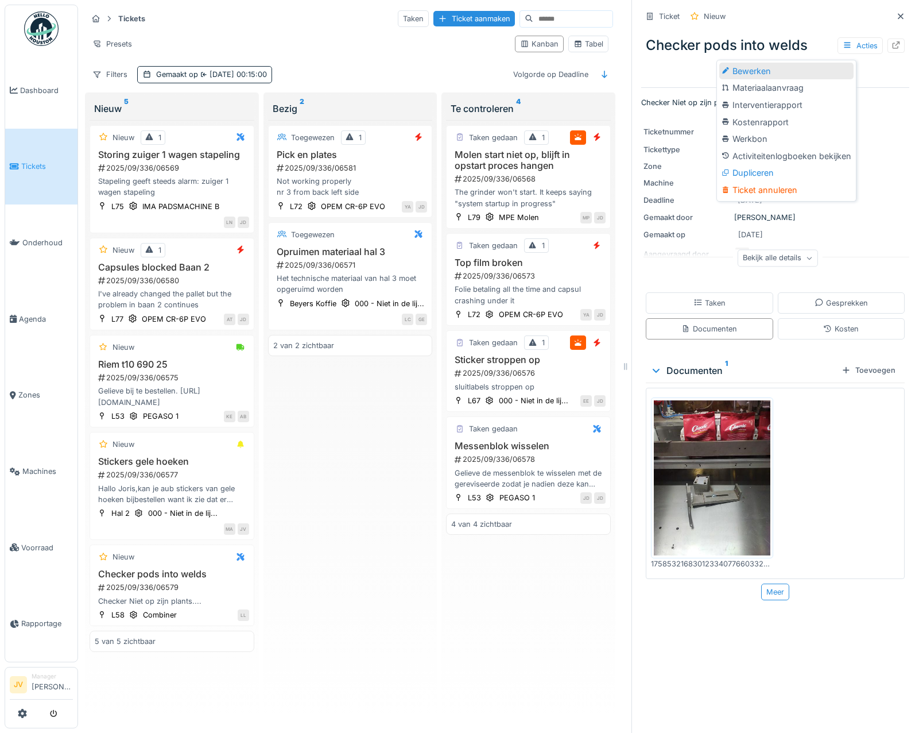
click at [781, 67] on div "Bewerken" at bounding box center [787, 71] width 134 height 17
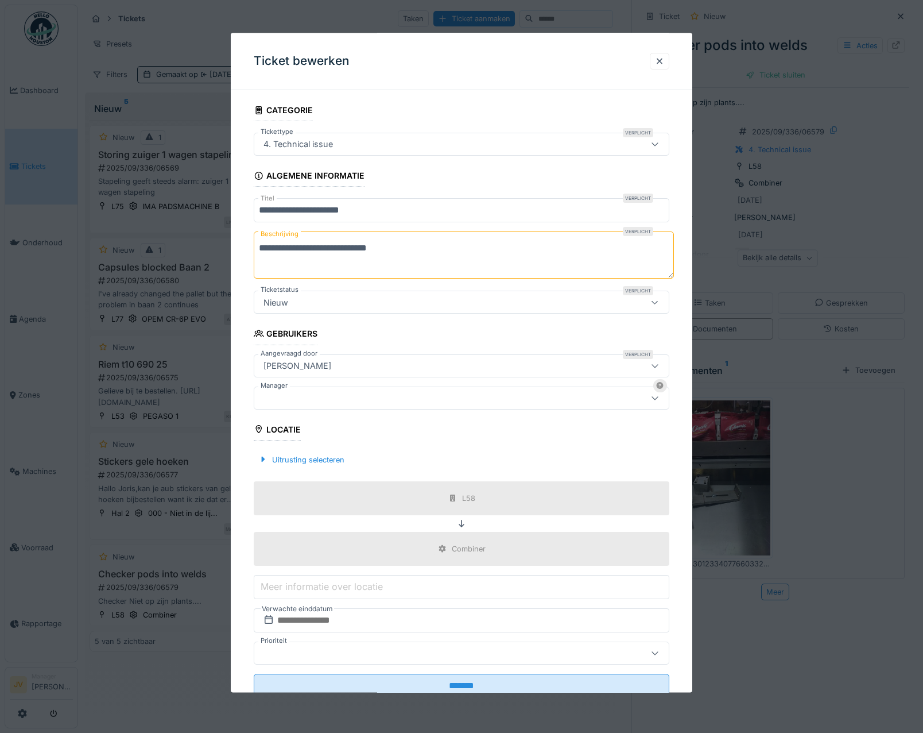
click at [320, 404] on div at bounding box center [462, 397] width 416 height 23
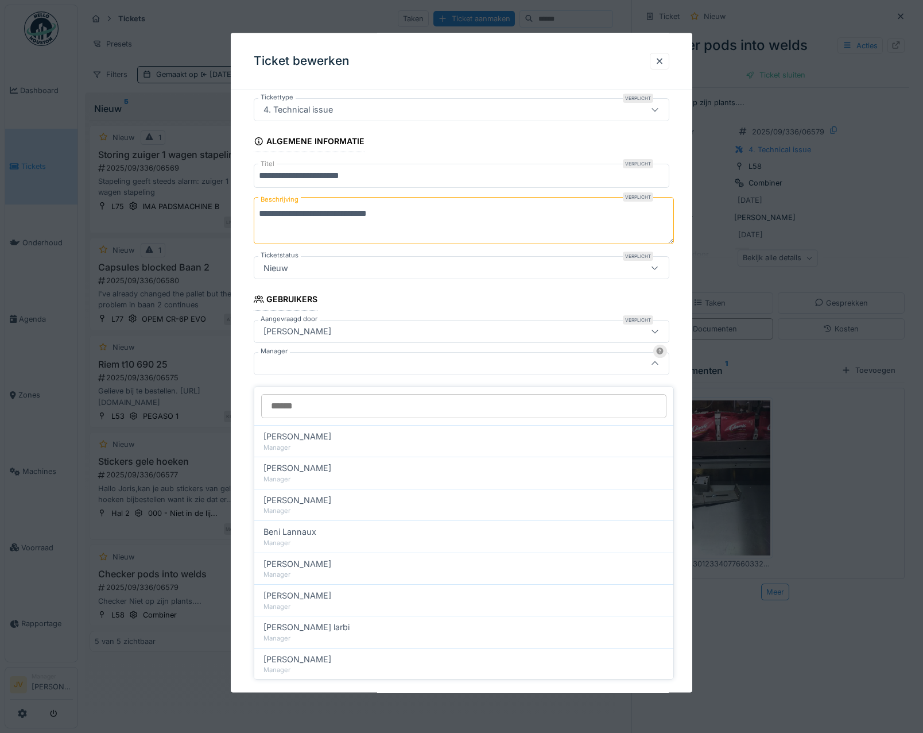
scroll to position [35, 0]
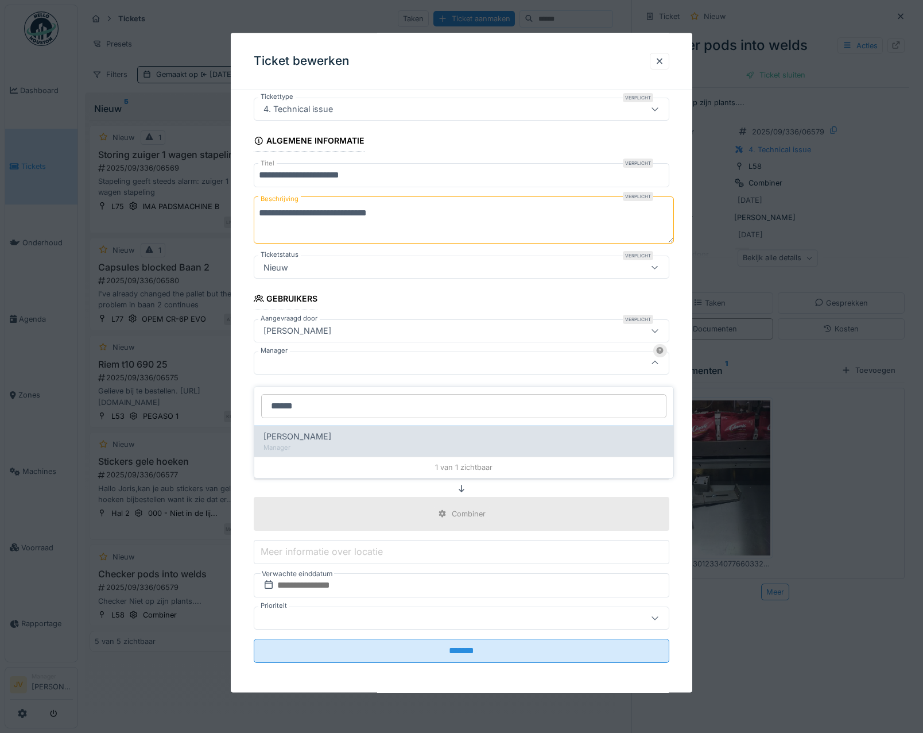
type input "******"
click at [333, 430] on div "[PERSON_NAME]" at bounding box center [464, 436] width 401 height 13
type input "****"
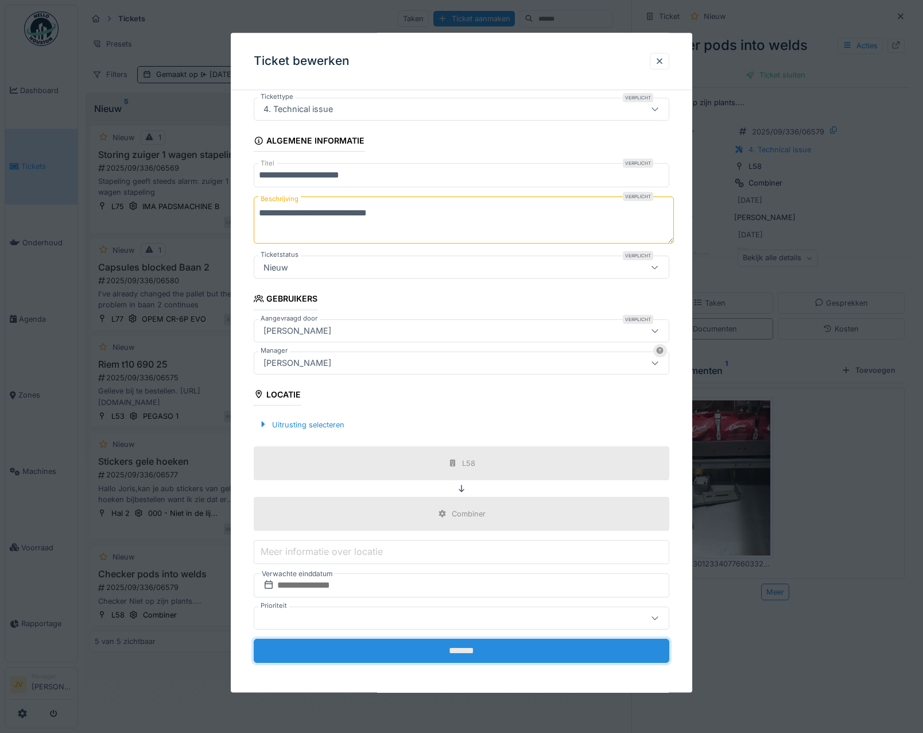
click at [439, 645] on input "*******" at bounding box center [462, 651] width 416 height 24
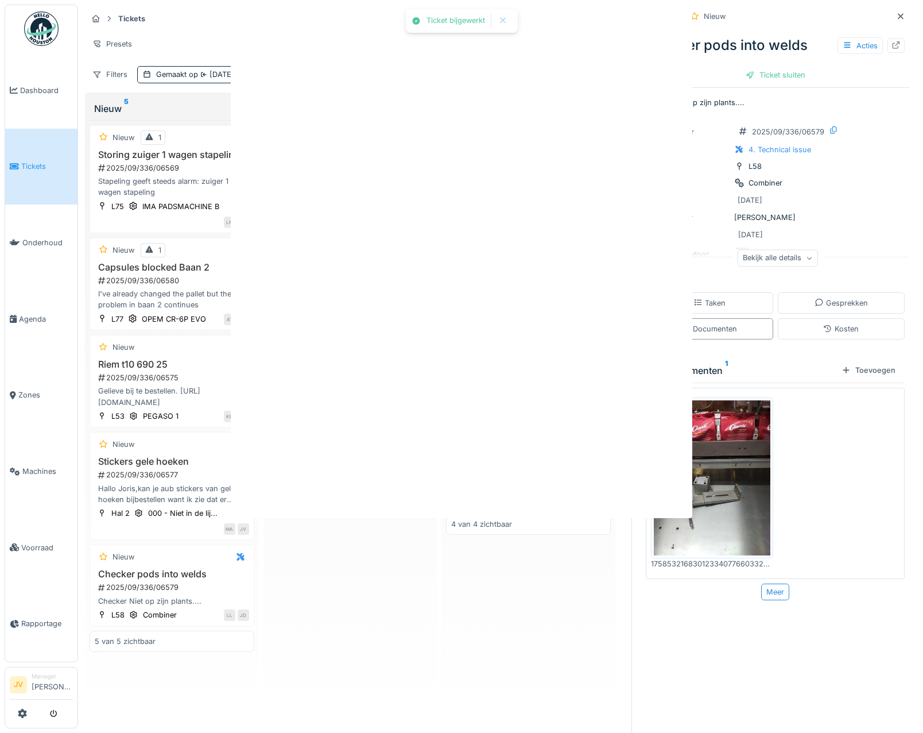
scroll to position [0, 0]
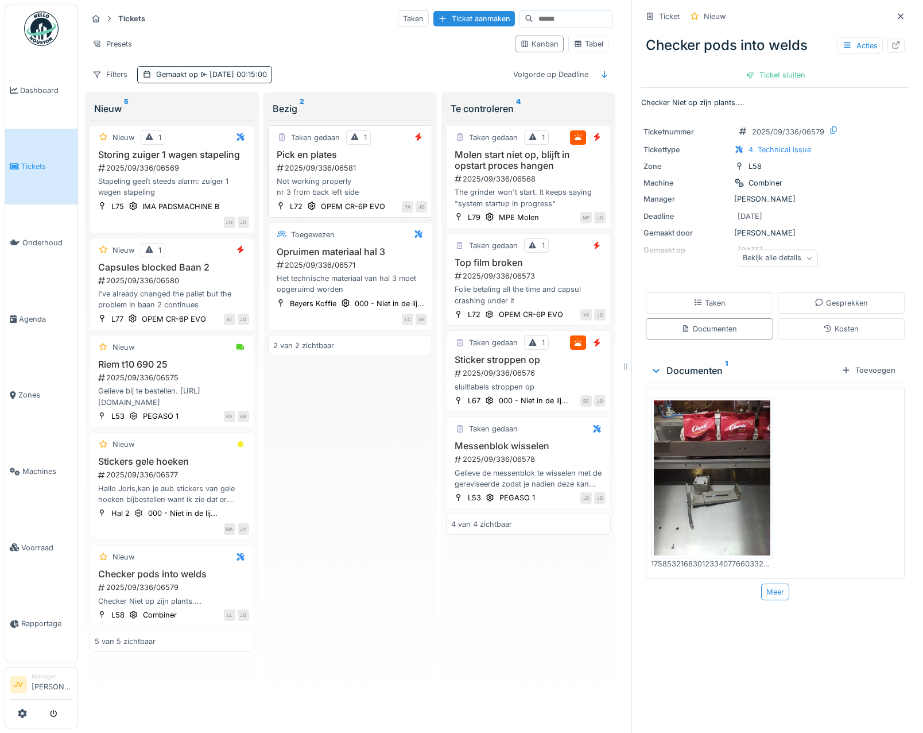
click at [412, 163] on div "2025/09/336/06581" at bounding box center [352, 168] width 152 height 11
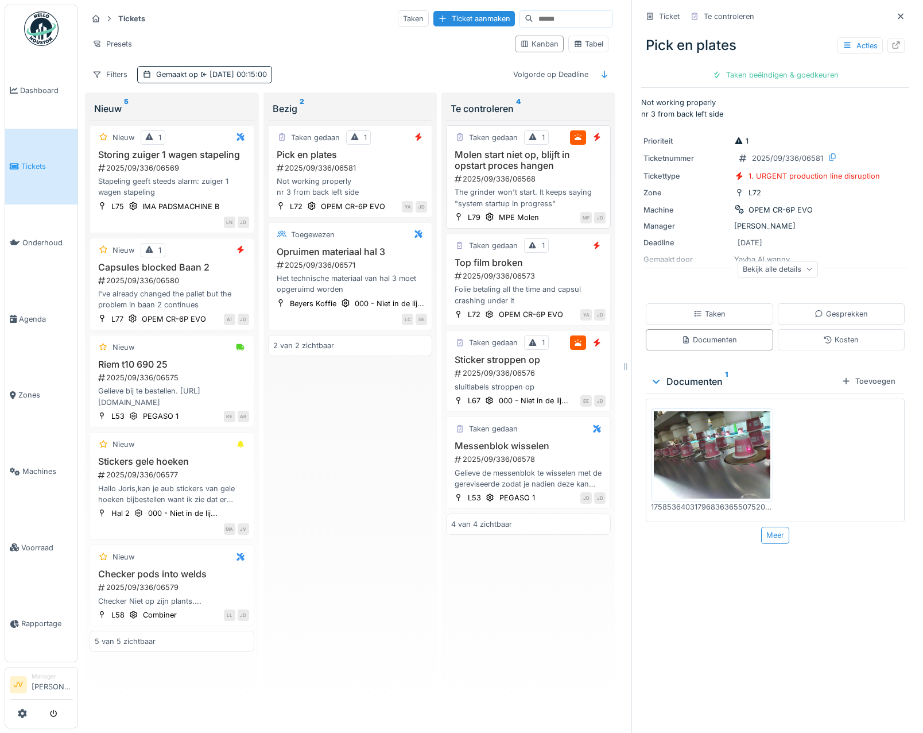
click at [589, 157] on h3 "Molen start niet op, blijft in opstart proces hangen" at bounding box center [528, 160] width 154 height 22
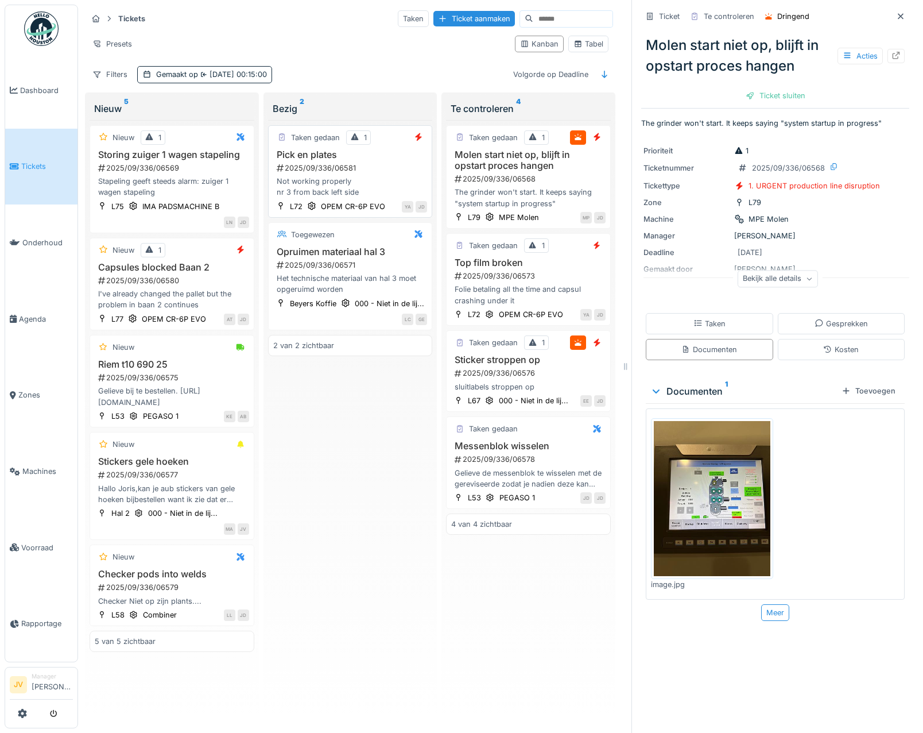
click at [396, 167] on div "Pick en plates 2025/09/336/06581 Not working properly nr 3 from back left side" at bounding box center [350, 173] width 154 height 49
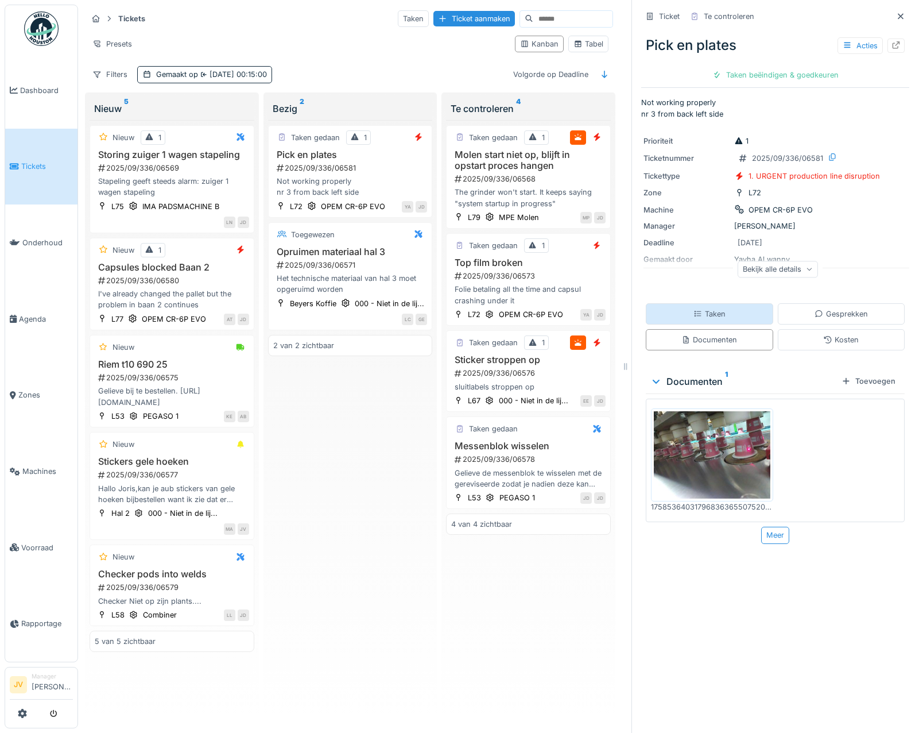
click at [740, 312] on div "Taken" at bounding box center [709, 313] width 127 height 21
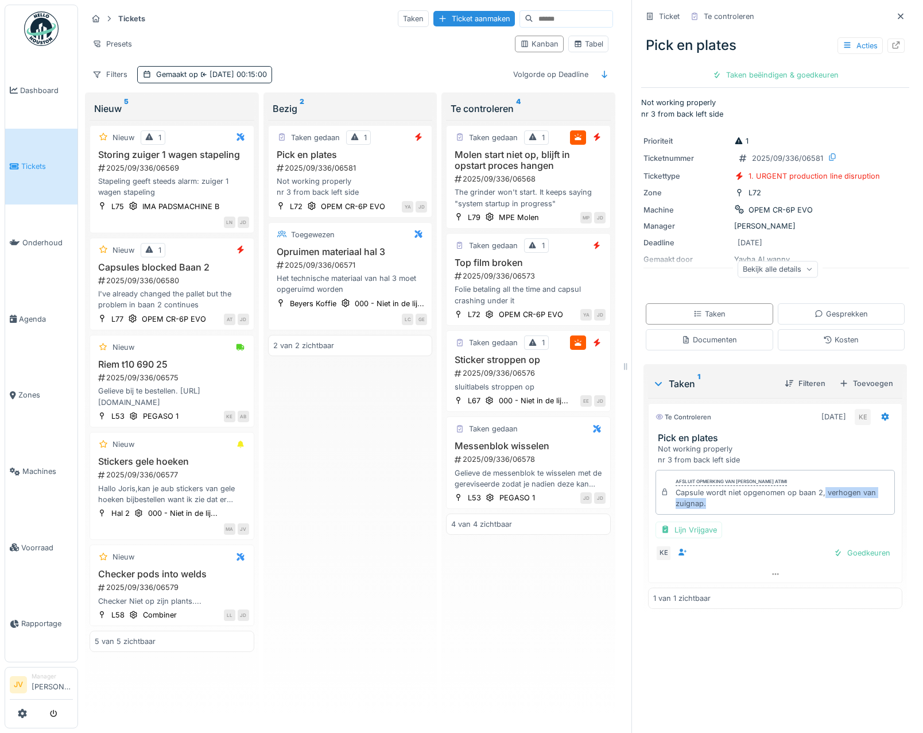
drag, startPoint x: 815, startPoint y: 488, endPoint x: 856, endPoint y: 496, distance: 42.2
click at [856, 496] on div "Capsule wordt niet opgenomen op baan 2, verhogen van zuignap." at bounding box center [783, 498] width 214 height 22
copy div "verhogen van zuignap."
click at [216, 582] on div "2025/09/336/06579" at bounding box center [173, 587] width 152 height 11
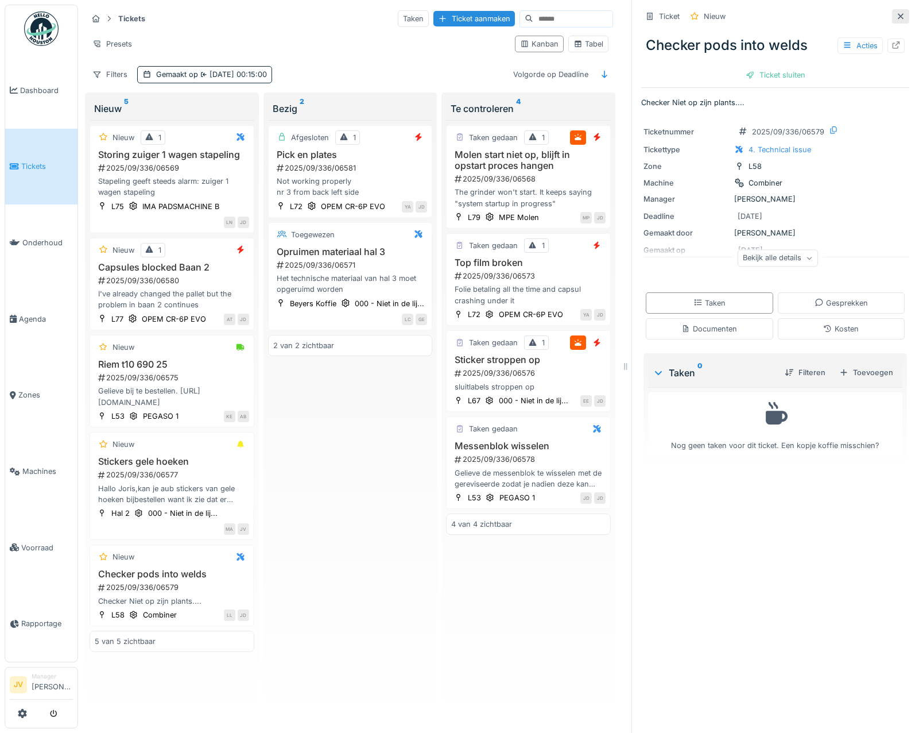
click at [898, 13] on icon at bounding box center [901, 16] width 6 height 6
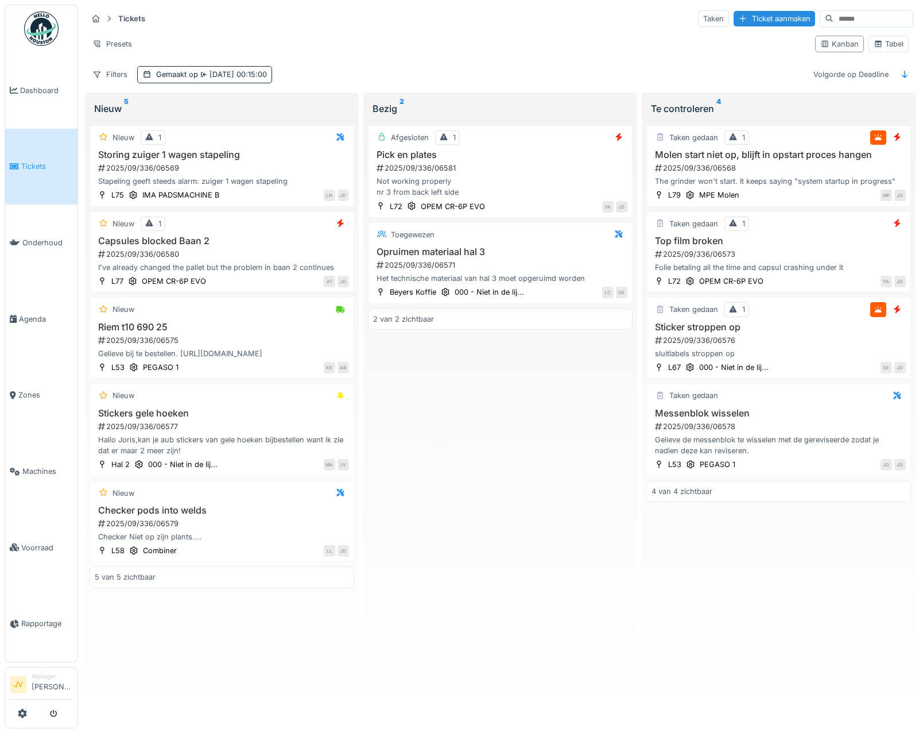
scroll to position [3, 0]
click at [875, 41] on div "Tabel" at bounding box center [889, 43] width 30 height 11
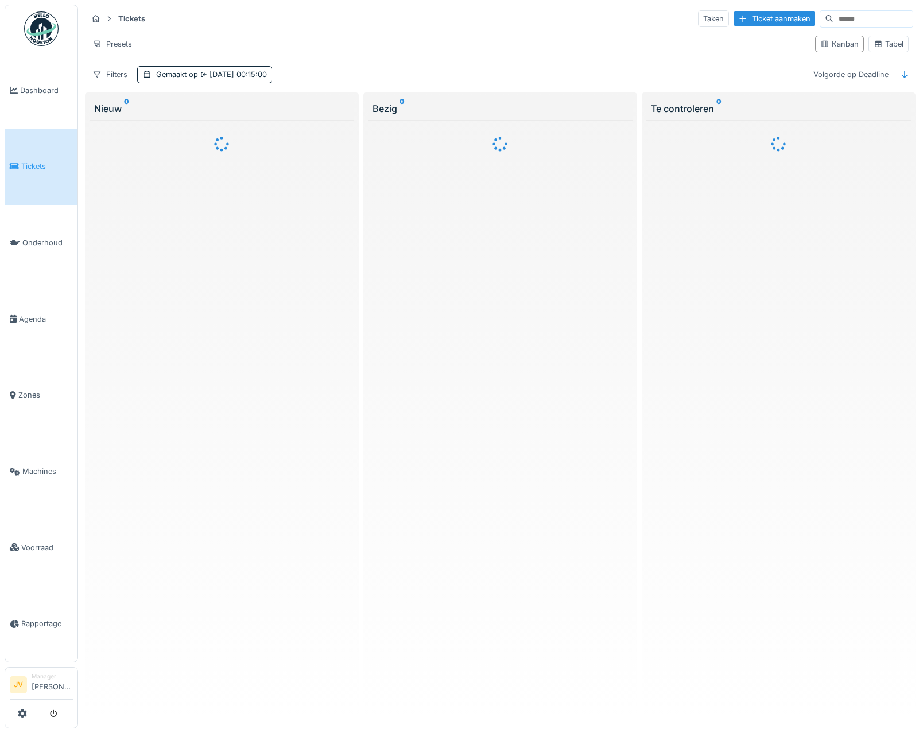
scroll to position [3, 0]
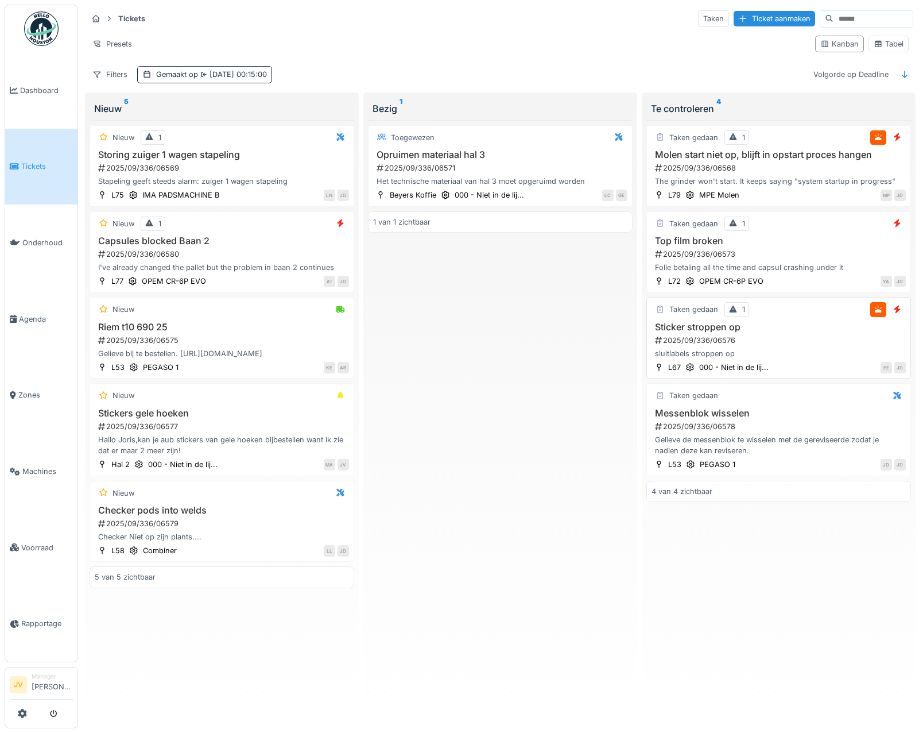
click at [800, 335] on div "2025/09/336/06576" at bounding box center [780, 340] width 252 height 11
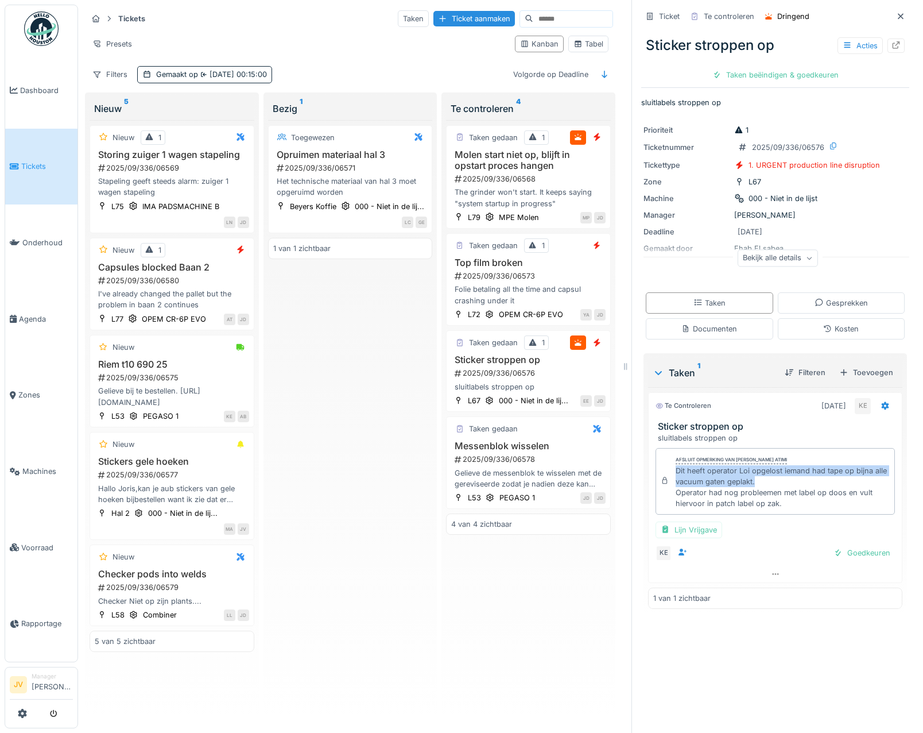
drag, startPoint x: 665, startPoint y: 466, endPoint x: 767, endPoint y: 477, distance: 102.7
click at [767, 477] on div "Afsluit opmerking van [PERSON_NAME] atimi Dit heeft operator Loi opgelost ieman…" at bounding box center [775, 481] width 239 height 67
copy div "Dit heeft operator Loi opgelost iemand had tape op bijna alle vacuum gaten gepl…"
drag, startPoint x: 393, startPoint y: 594, endPoint x: 399, endPoint y: 560, distance: 33.9
click at [393, 593] on div "Toegewezen Opruimen materiaal hal 3 2025/09/336/06571 Het technische materiaal …" at bounding box center [350, 417] width 165 height 594
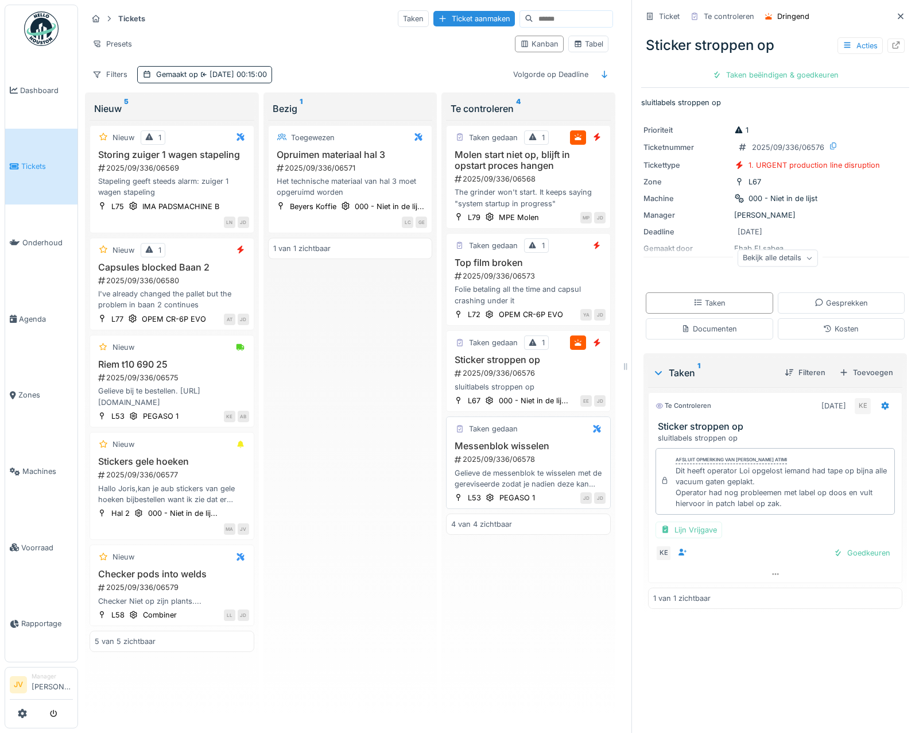
click at [580, 448] on h3 "Messenblok wisselen" at bounding box center [528, 445] width 154 height 11
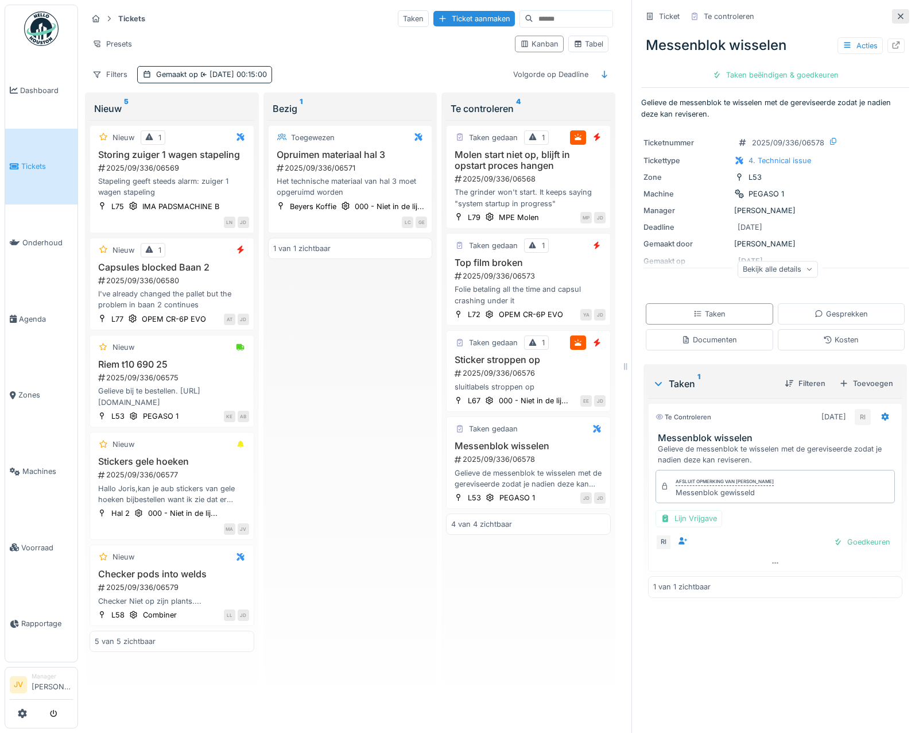
click at [896, 13] on icon at bounding box center [900, 16] width 9 height 7
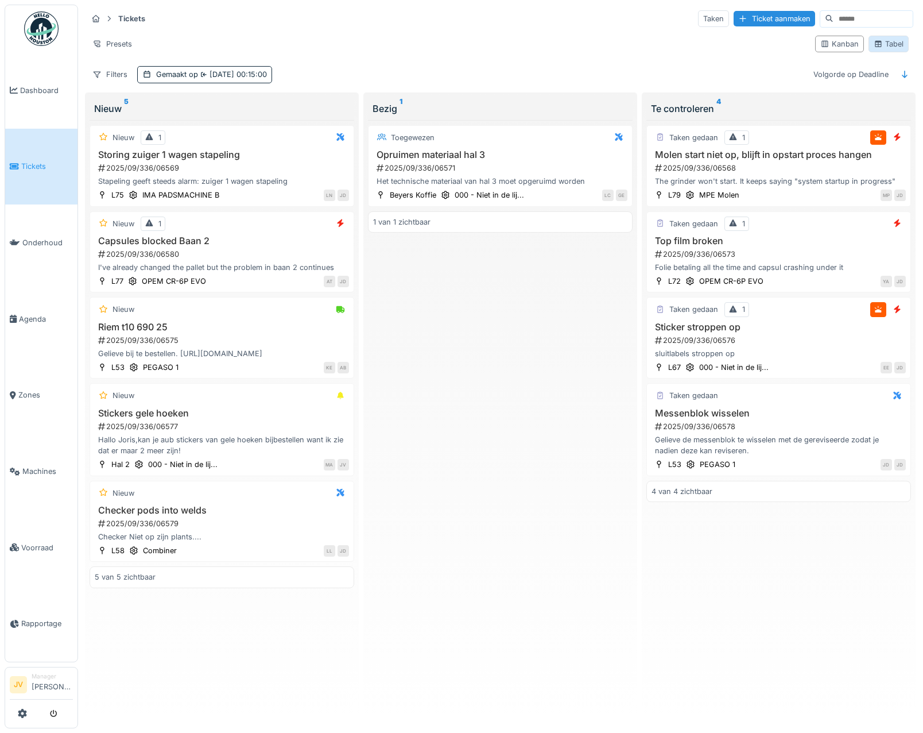
click at [890, 38] on div "Tabel" at bounding box center [889, 43] width 30 height 11
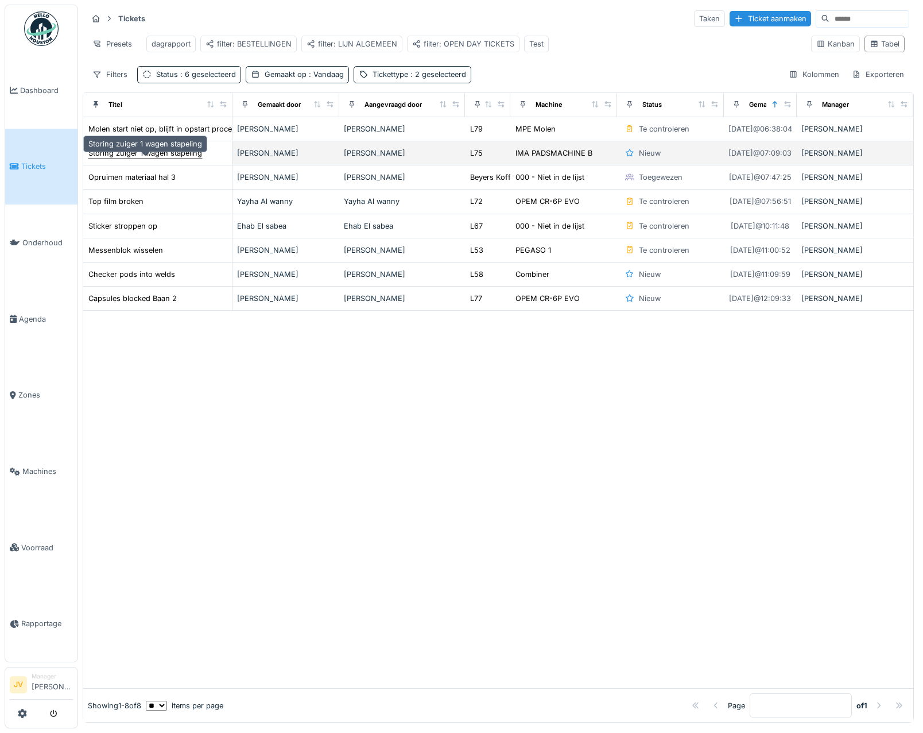
click at [154, 156] on div "Storing zuiger 1 wagen stapeling" at bounding box center [145, 153] width 114 height 11
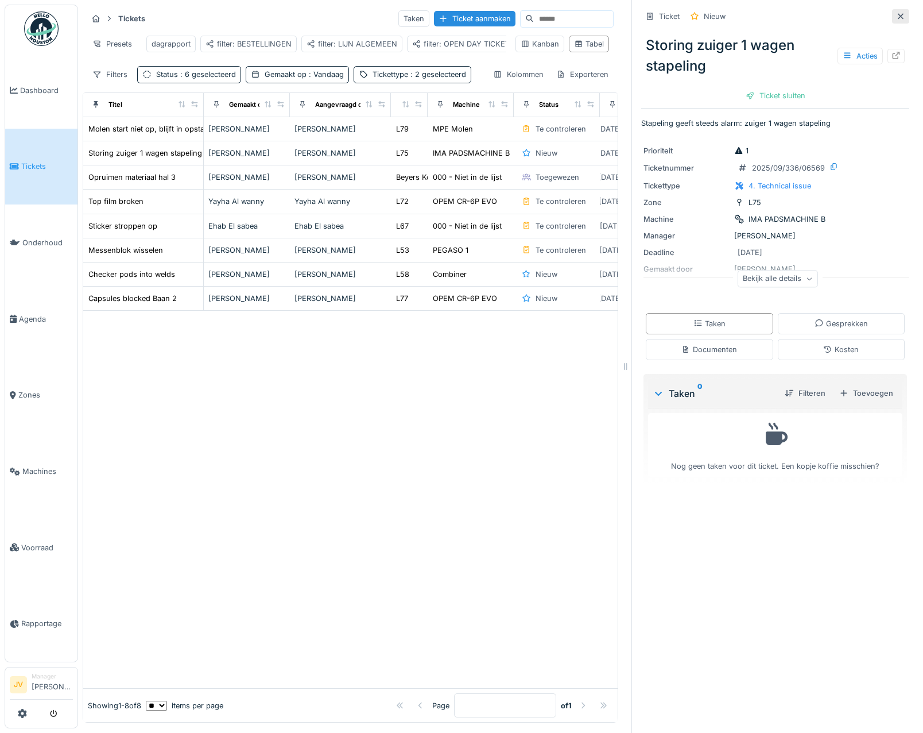
click at [892, 12] on div at bounding box center [900, 16] width 17 height 14
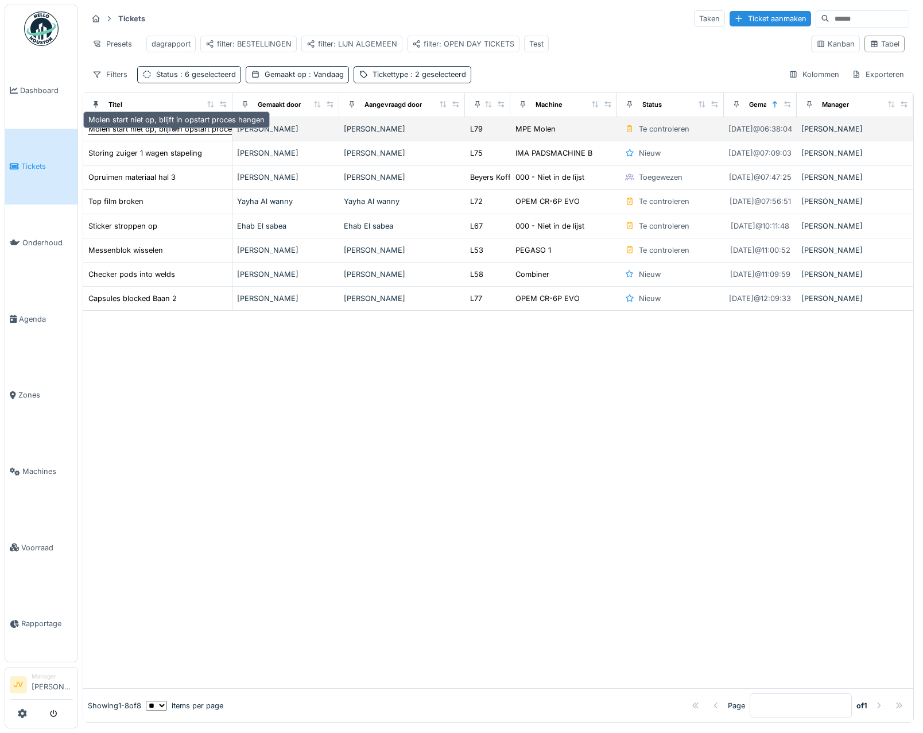
click at [171, 131] on div "Molen start niet op, blijft in opstart proces hangen" at bounding box center [176, 128] width 176 height 11
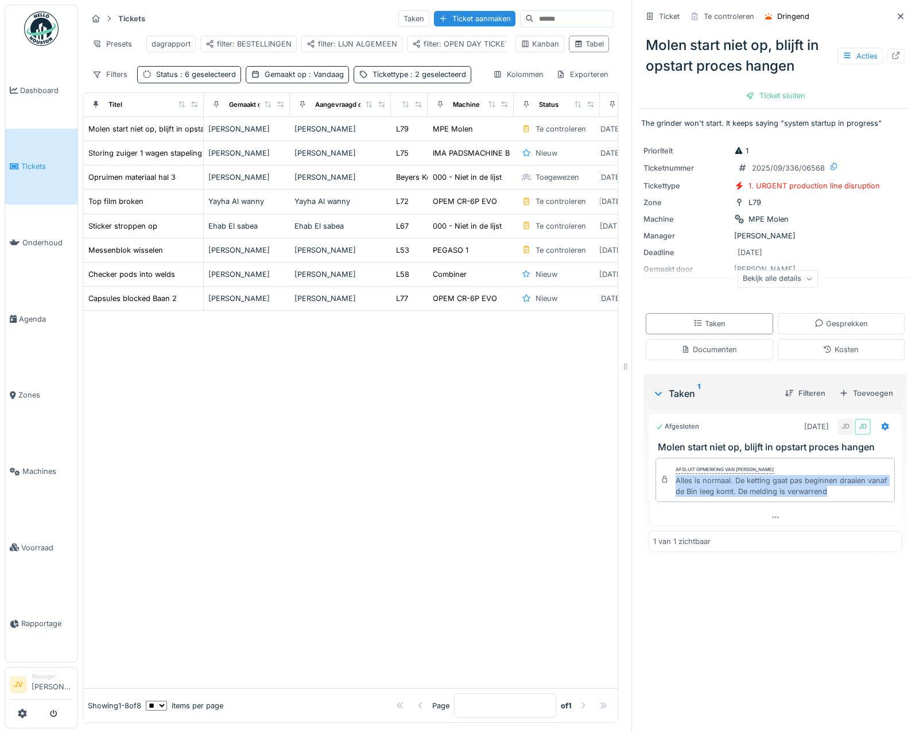
drag, startPoint x: 668, startPoint y: 479, endPoint x: 863, endPoint y: 492, distance: 194.5
click at [863, 492] on div "Alles is normaal. De ketting gaat pas beginnen draaien vanaf de Bin leeg komt. …" at bounding box center [783, 486] width 214 height 22
copy div "Alles is normaal. De ketting gaat pas beginnen draaien vanaf de Bin leeg komt. …"
click at [662, 484] on div "Afsluit opmerking van [PERSON_NAME] De wit Alles is normaal. De ketting gaat pa…" at bounding box center [775, 480] width 239 height 45
drag, startPoint x: 668, startPoint y: 479, endPoint x: 844, endPoint y: 493, distance: 176.3
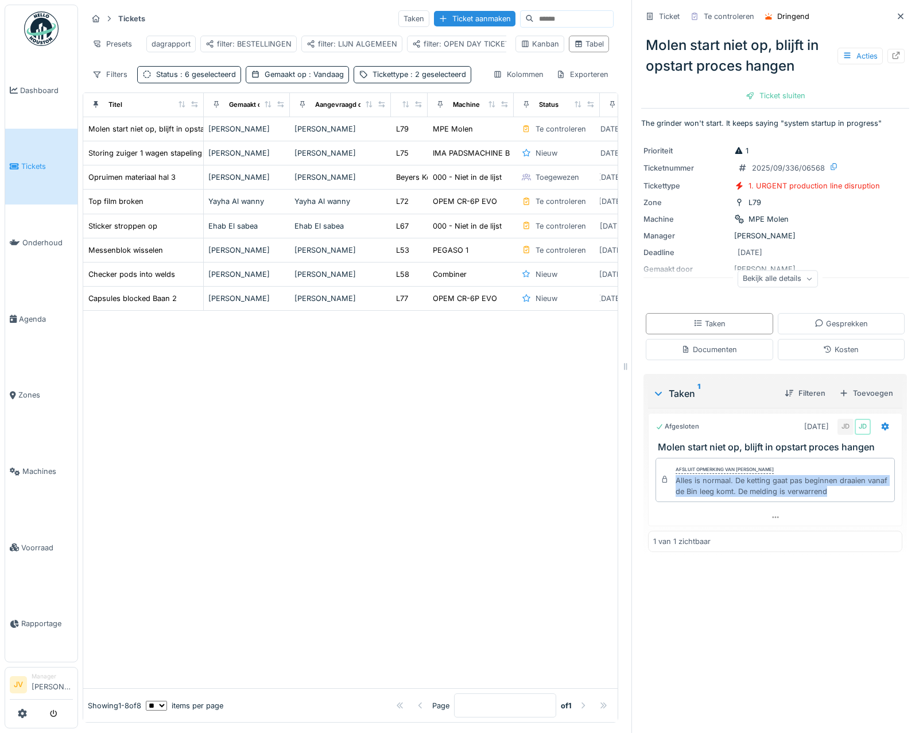
click at [844, 493] on div "Alles is normaal. De ketting gaat pas beginnen draaien vanaf de Bin leeg komt. …" at bounding box center [783, 486] width 214 height 22
copy div "Alles is normaal. De ketting gaat pas beginnen draaien vanaf de Bin leeg komt. …"
click at [896, 13] on icon at bounding box center [900, 16] width 9 height 7
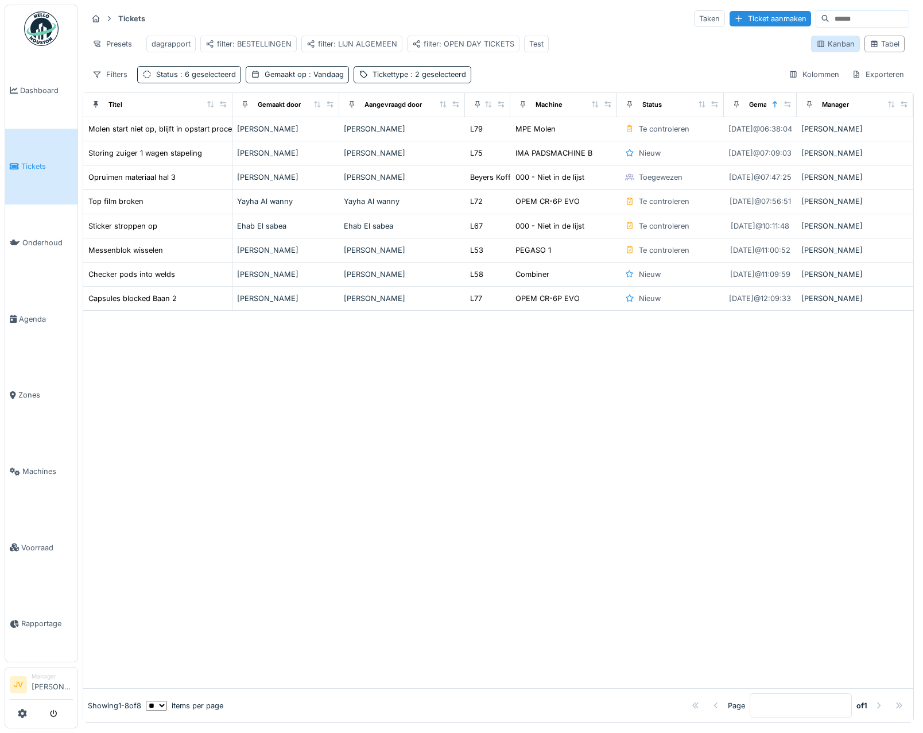
click at [819, 49] on div "Kanban" at bounding box center [836, 43] width 38 height 11
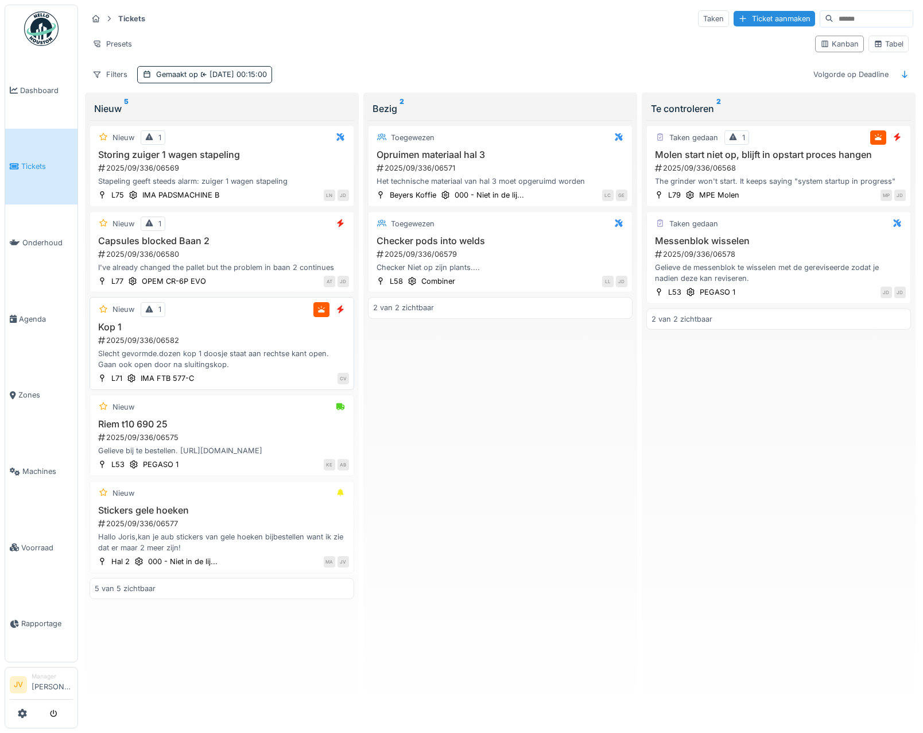
click at [279, 324] on h3 "Kop 1" at bounding box center [222, 327] width 254 height 11
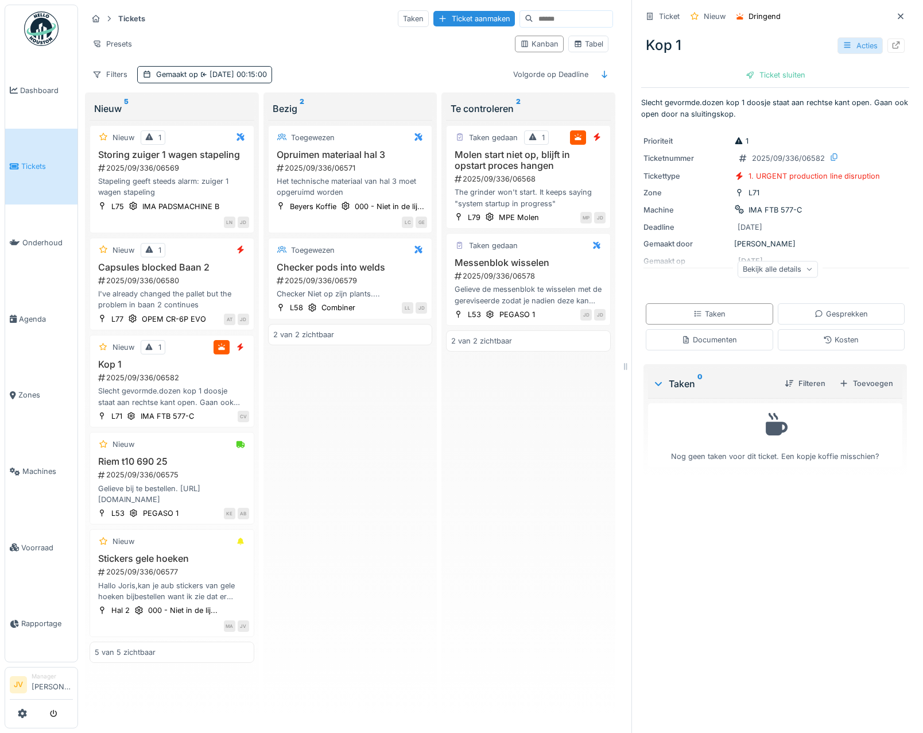
click at [843, 47] on div at bounding box center [847, 45] width 9 height 11
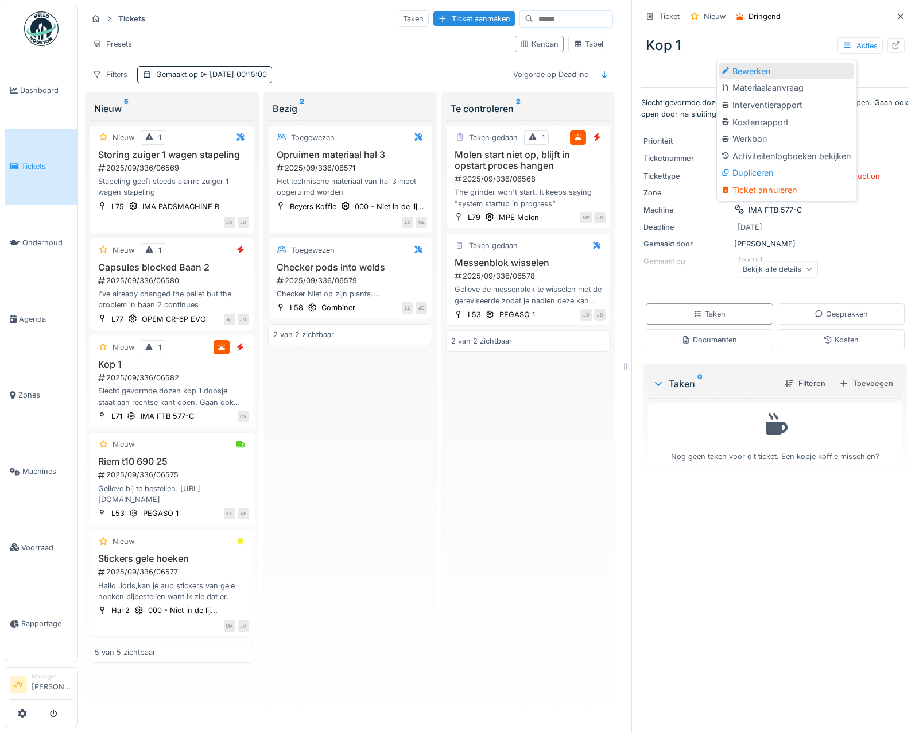
click at [746, 69] on div "Bewerken" at bounding box center [787, 71] width 134 height 17
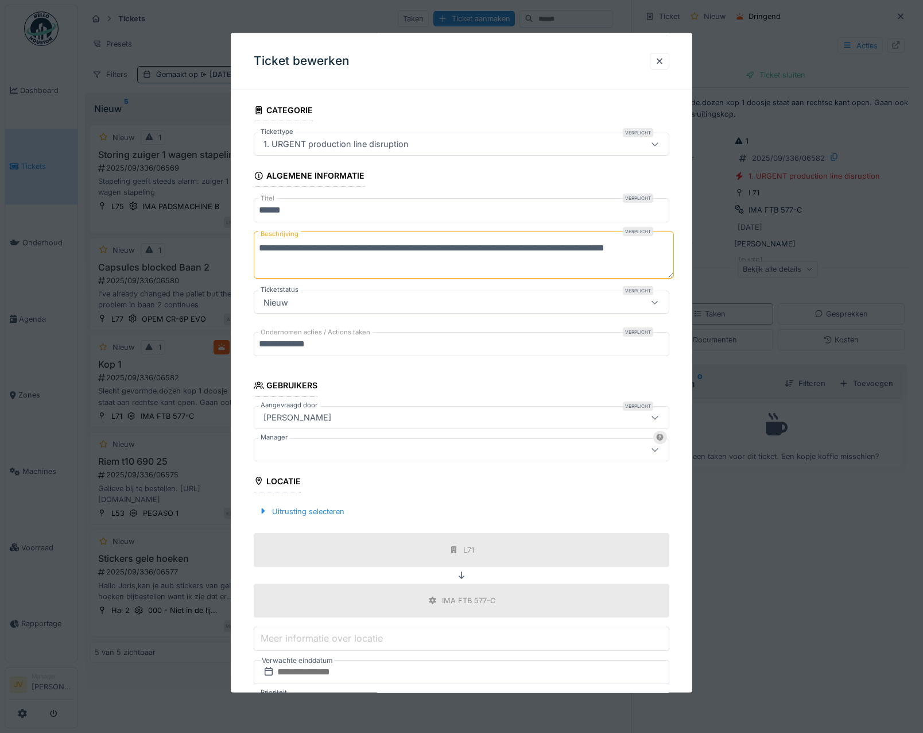
click at [287, 450] on div at bounding box center [436, 449] width 355 height 13
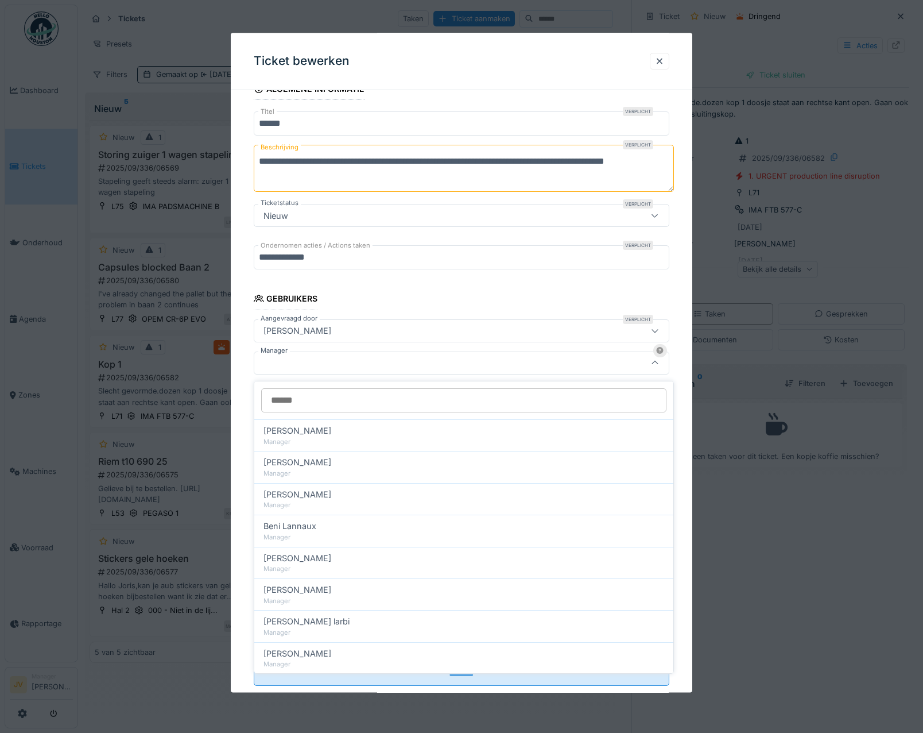
click at [299, 396] on input "Manager" at bounding box center [463, 400] width 405 height 24
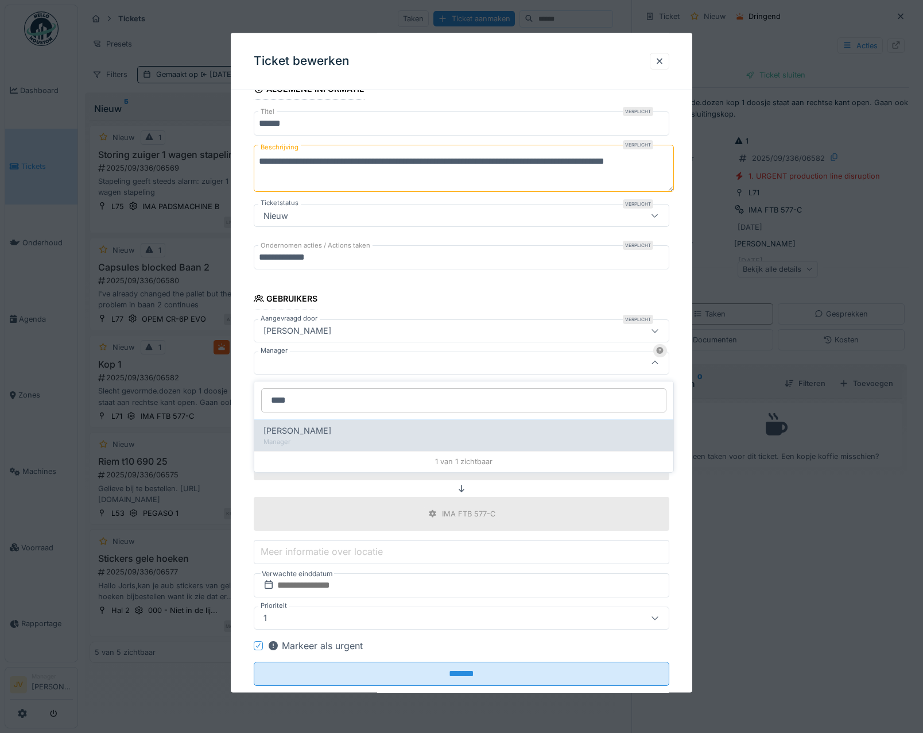
type input "****"
click at [317, 427] on span "[PERSON_NAME]" at bounding box center [298, 430] width 68 height 13
type input "****"
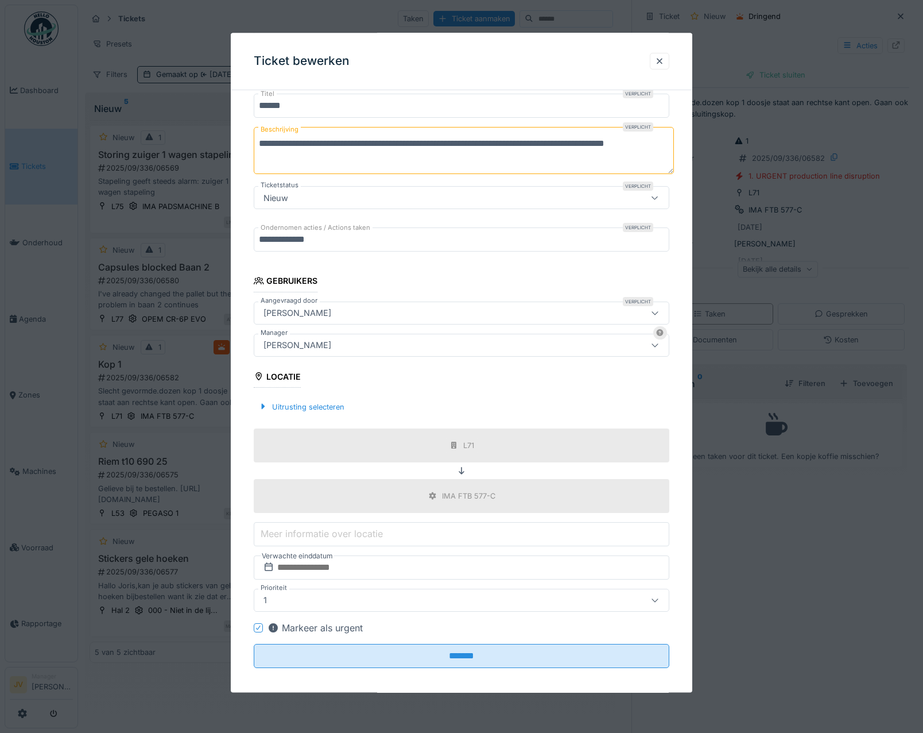
scroll to position [113, 0]
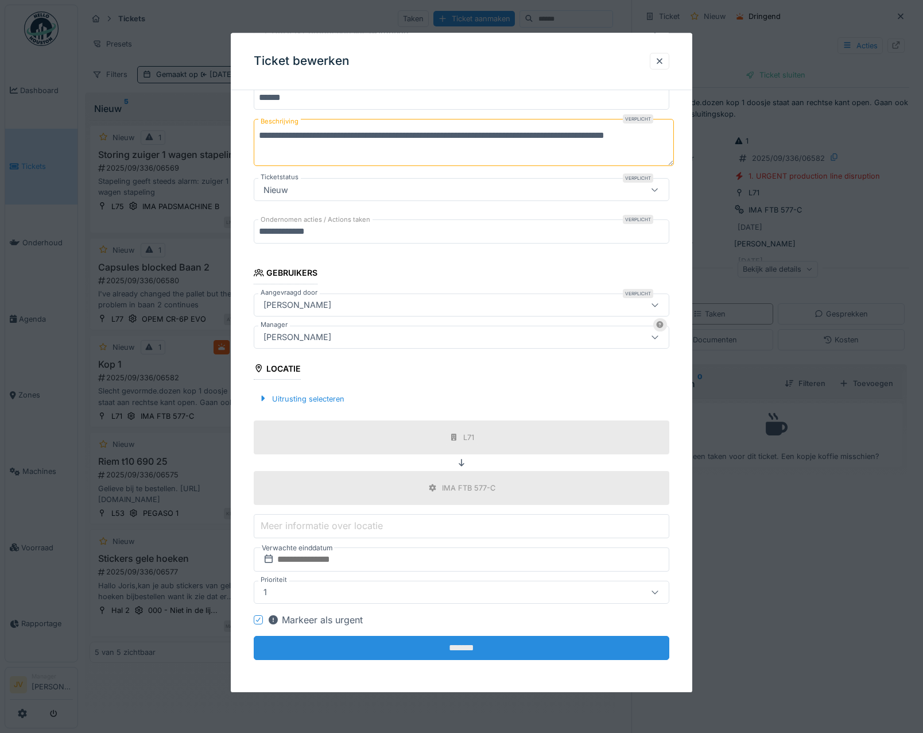
click at [440, 643] on input "*******" at bounding box center [462, 648] width 416 height 24
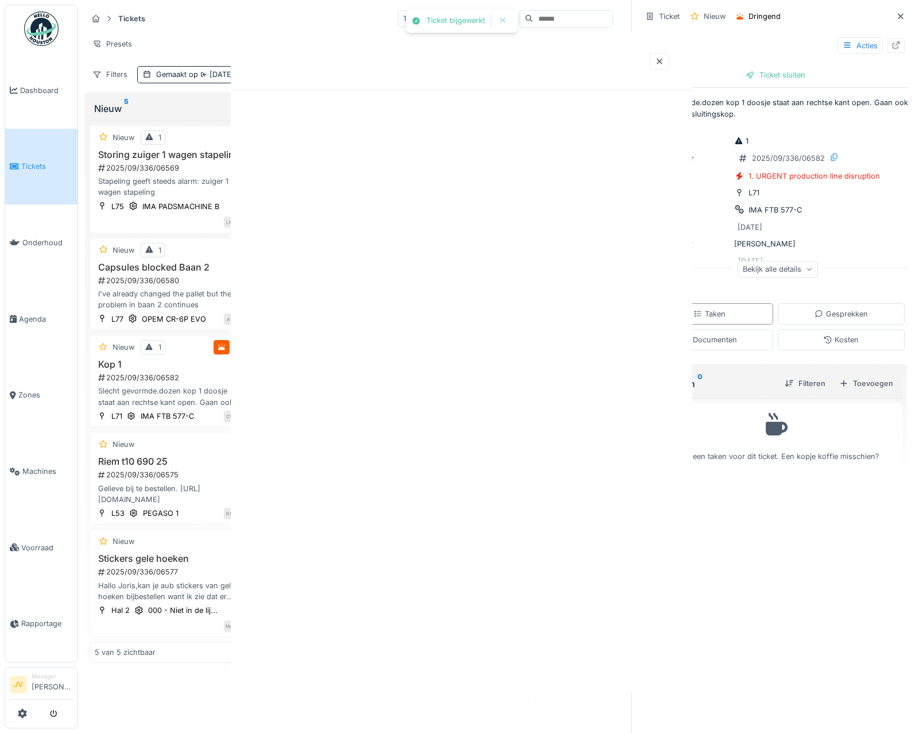
scroll to position [0, 0]
